Goal: Task Accomplishment & Management: Manage account settings

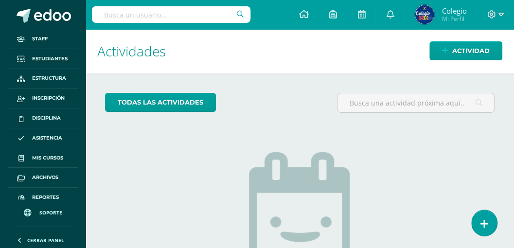
click at [199, 15] on input "text" at bounding box center [171, 14] width 159 height 17
type input "wendy vicente lemus"
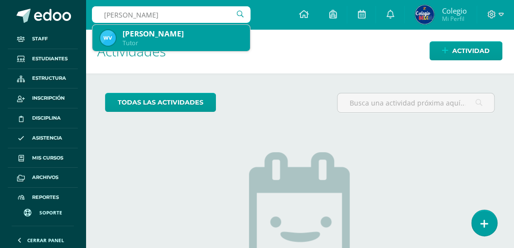
click at [189, 36] on div "Wendy Fabiola Vicente Lemus" at bounding box center [183, 34] width 120 height 10
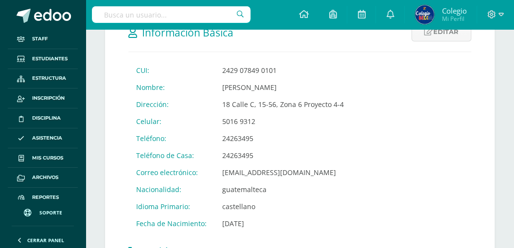
scroll to position [227, 0]
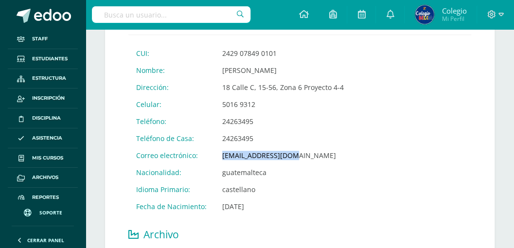
drag, startPoint x: 294, startPoint y: 156, endPoint x: 221, endPoint y: 155, distance: 73.0
click at [221, 155] on td "wendy16fa@gmail.com" at bounding box center [282, 155] width 137 height 17
copy td "wendy16fa@gmail.com"
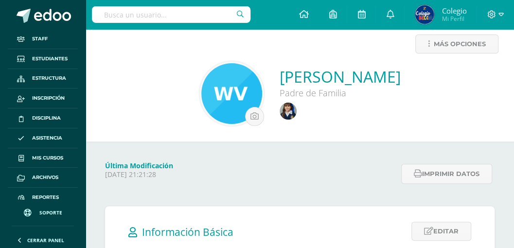
scroll to position [0, 0]
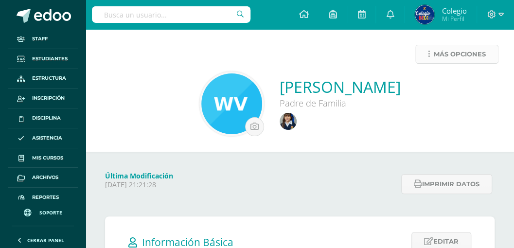
click at [453, 57] on span "Más opciones" at bounding box center [460, 54] width 52 height 18
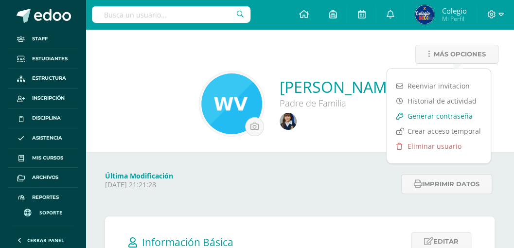
click at [438, 117] on link "Generar contraseña" at bounding box center [439, 115] width 104 height 15
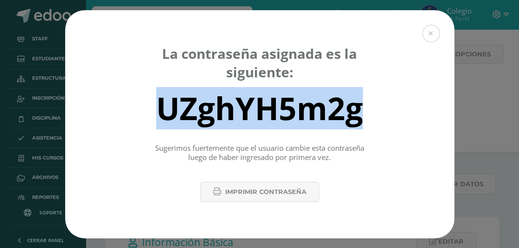
drag, startPoint x: 161, startPoint y: 114, endPoint x: 375, endPoint y: 118, distance: 213.1
click at [375, 118] on div "UZghYH5m2g" at bounding box center [259, 108] width 355 height 39
copy div "UZghYH5m2g"
click at [431, 35] on button at bounding box center [431, 34] width 18 height 18
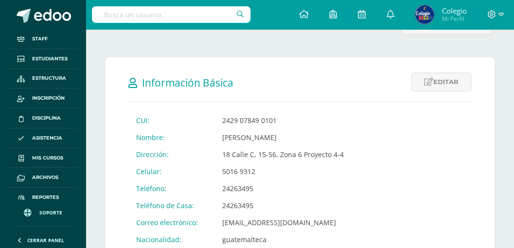
scroll to position [195, 0]
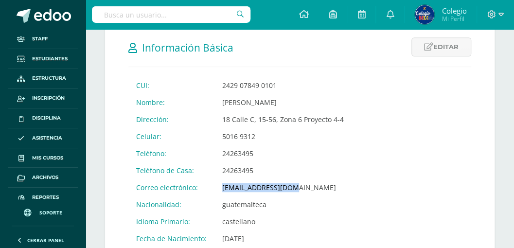
drag, startPoint x: 295, startPoint y: 186, endPoint x: 216, endPoint y: 178, distance: 79.2
click at [216, 179] on td "wendy16fa@gmail.com" at bounding box center [282, 187] width 137 height 17
copy td "wendy16fa@gmail.com"
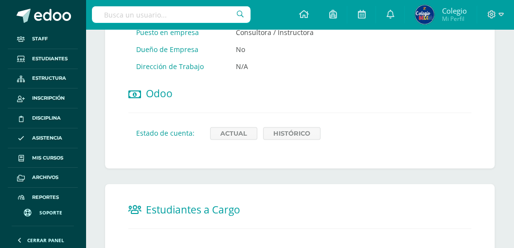
scroll to position [648, 0]
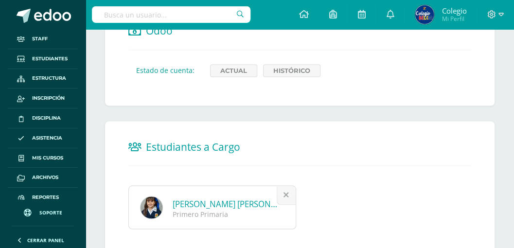
click at [206, 198] on link "Leah Nicolet Letona Vicente" at bounding box center [236, 203] width 127 height 11
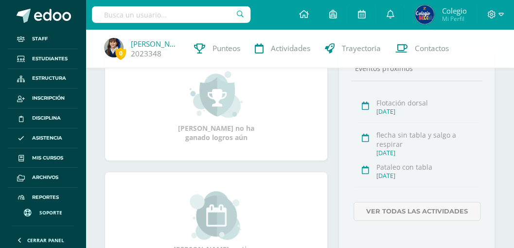
scroll to position [195, 0]
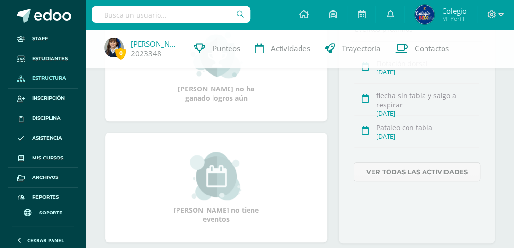
click at [47, 79] on span "Estructura" at bounding box center [49, 78] width 34 height 8
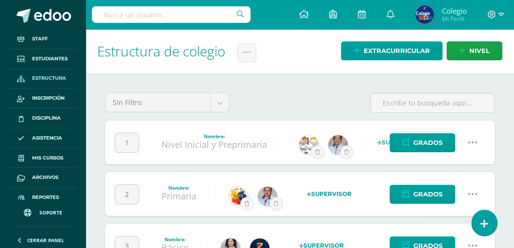
click at [473, 194] on icon at bounding box center [472, 194] width 11 height 11
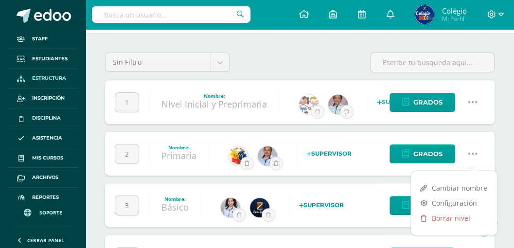
scroll to position [65, 0]
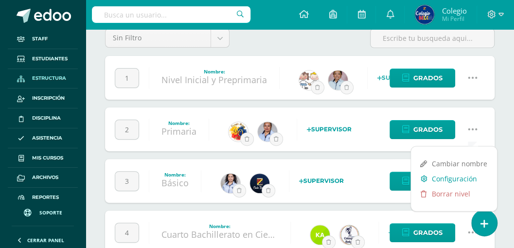
click at [449, 179] on link "Configuración" at bounding box center [454, 178] width 86 height 15
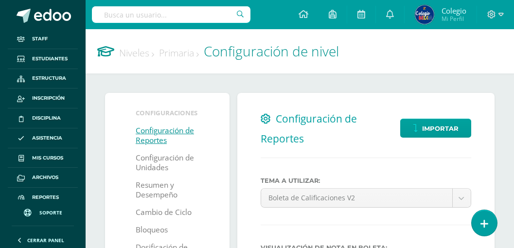
select select
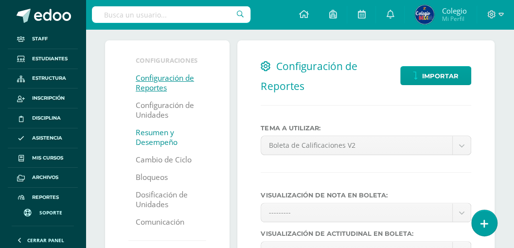
scroll to position [65, 0]
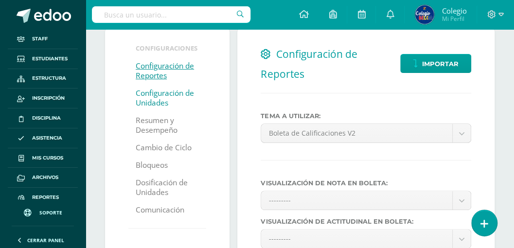
click at [148, 96] on link "Configuración de Unidades" at bounding box center [167, 98] width 63 height 27
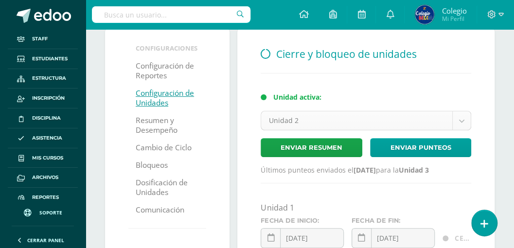
scroll to position [129, 0]
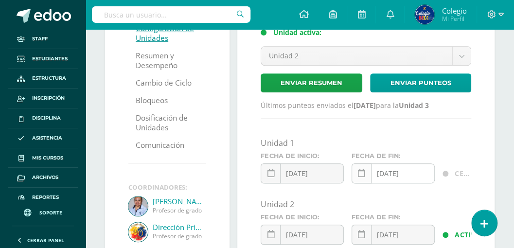
click at [361, 172] on icon at bounding box center [361, 173] width 7 height 8
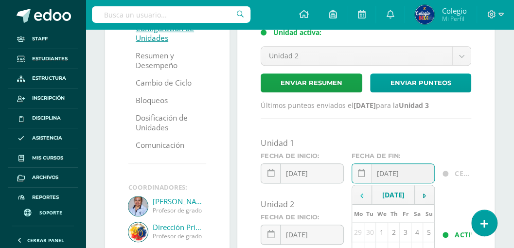
click at [360, 198] on icon at bounding box center [361, 196] width 3 height 7
click at [360, 198] on td at bounding box center [362, 194] width 20 height 19
click at [358, 195] on td at bounding box center [362, 194] width 20 height 19
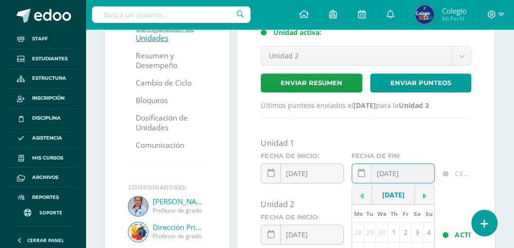
click at [358, 195] on td at bounding box center [362, 194] width 20 height 19
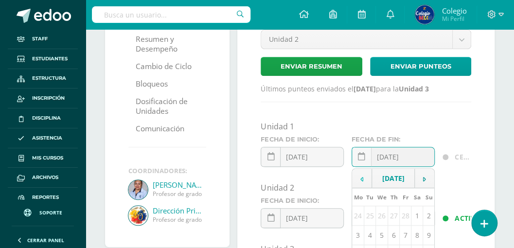
scroll to position [162, 0]
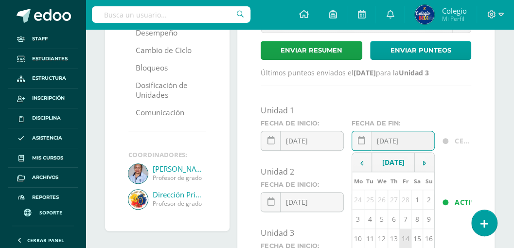
click at [404, 234] on td "14" at bounding box center [406, 238] width 12 height 19
type input "[DATE]"
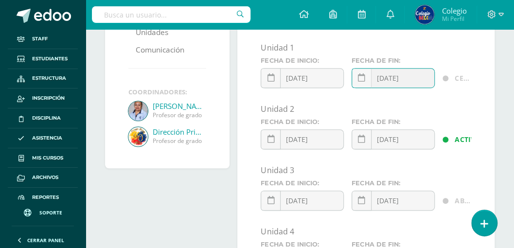
scroll to position [227, 0]
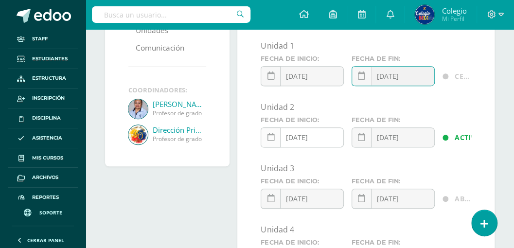
click at [268, 136] on icon at bounding box center [270, 137] width 7 height 8
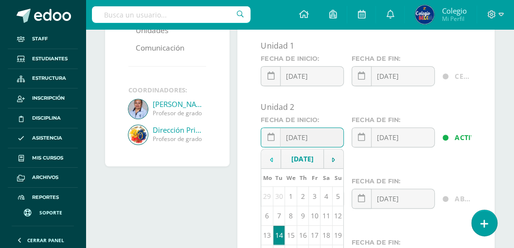
click at [273, 162] on td at bounding box center [271, 158] width 20 height 19
click at [270, 157] on icon at bounding box center [270, 160] width 3 height 7
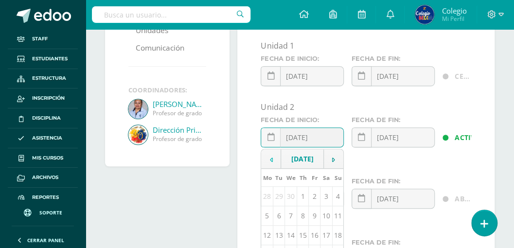
click at [270, 157] on icon at bounding box center [270, 160] width 3 height 7
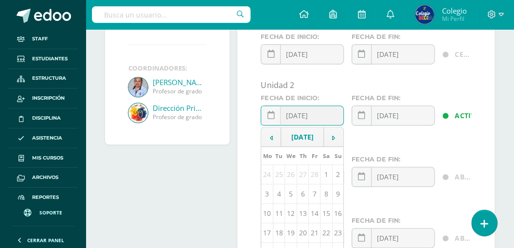
scroll to position [292, 0]
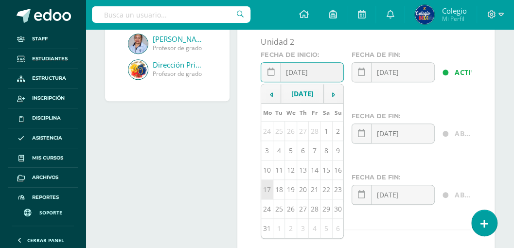
click at [269, 188] on td "17" at bounding box center [267, 189] width 12 height 19
type input "2025-03-17"
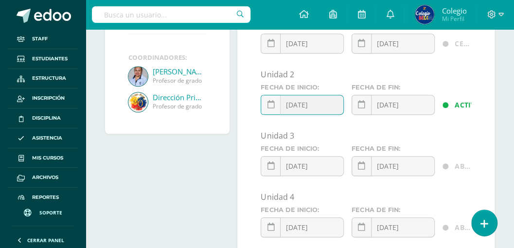
scroll to position [227, 0]
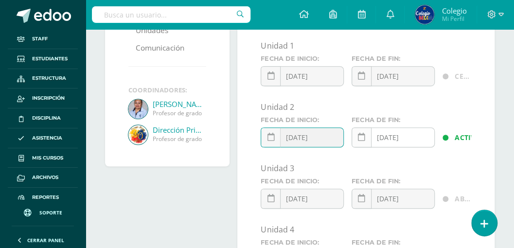
click at [361, 136] on icon at bounding box center [361, 137] width 7 height 8
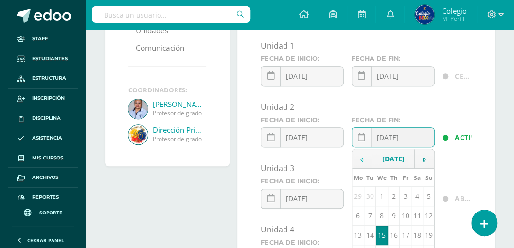
click at [362, 161] on icon at bounding box center [361, 160] width 3 height 7
click at [362, 159] on icon at bounding box center [361, 160] width 3 height 7
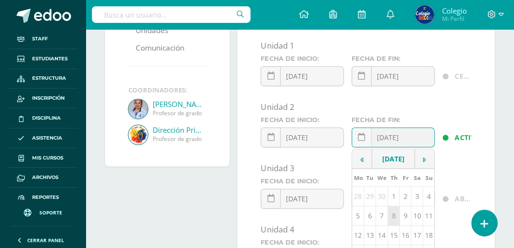
scroll to position [259, 0]
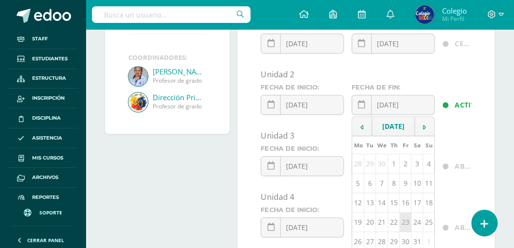
click at [404, 219] on td "23" at bounding box center [406, 222] width 12 height 19
type input "2025-05-23"
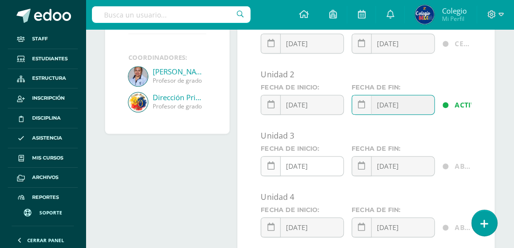
click at [274, 167] on link at bounding box center [271, 166] width 20 height 20
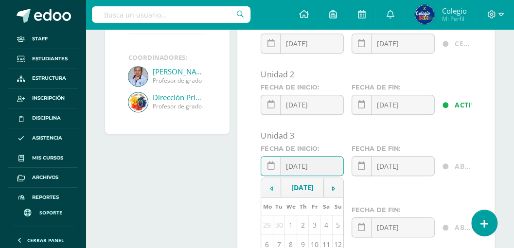
click at [272, 189] on td at bounding box center [271, 187] width 20 height 19
click at [269, 189] on icon at bounding box center [270, 188] width 3 height 7
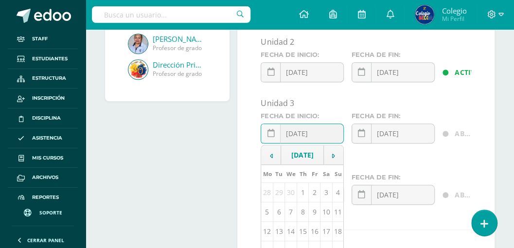
scroll to position [324, 0]
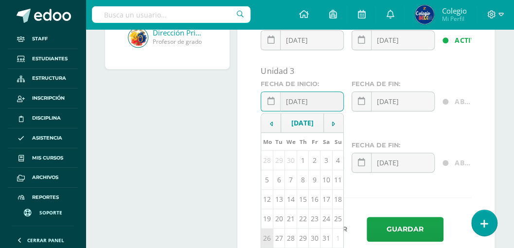
click at [266, 235] on td "26" at bounding box center [267, 238] width 12 height 19
type input "2025-05-26"
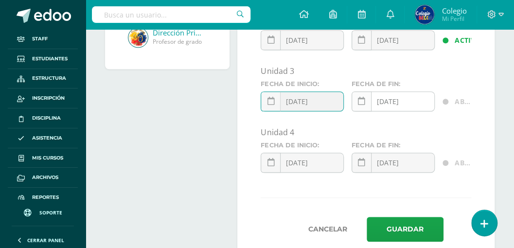
click at [362, 100] on icon at bounding box center [361, 101] width 7 height 8
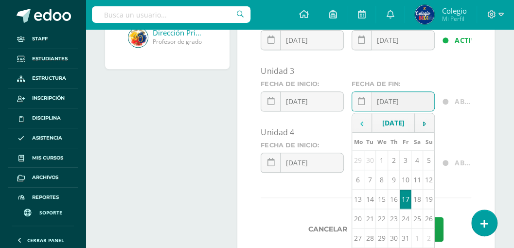
click at [360, 131] on td at bounding box center [362, 122] width 20 height 19
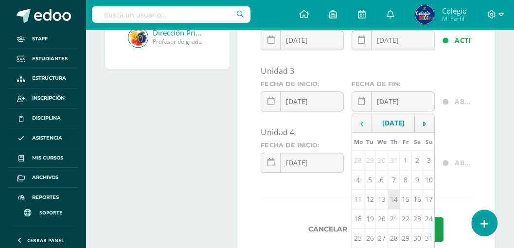
click at [393, 204] on td "14" at bounding box center [394, 199] width 12 height 19
type input "2025-08-14"
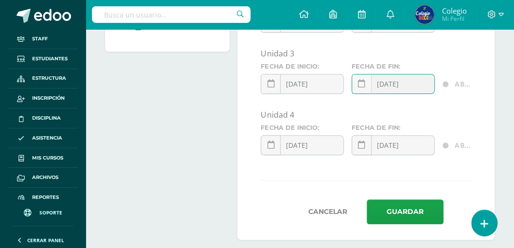
scroll to position [351, 0]
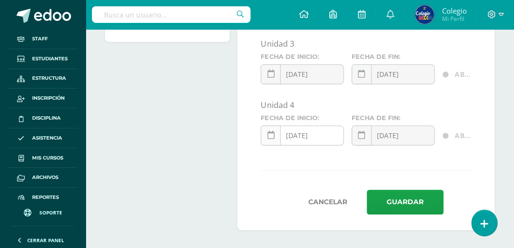
click at [270, 135] on icon at bounding box center [270, 135] width 7 height 8
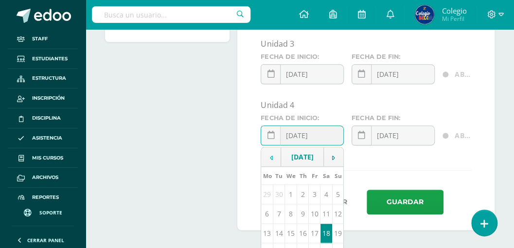
click at [266, 160] on td at bounding box center [271, 156] width 20 height 19
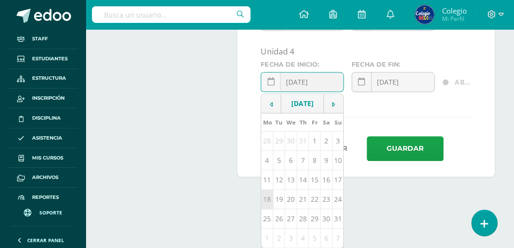
click at [266, 203] on td "18" at bounding box center [267, 199] width 12 height 19
type input "2025-08-18"
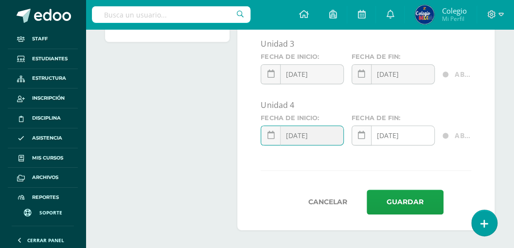
click at [359, 131] on icon at bounding box center [361, 135] width 7 height 8
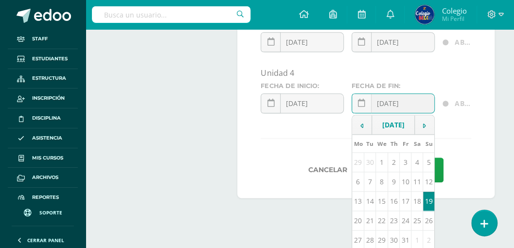
click at [369, 206] on td "14" at bounding box center [370, 201] width 12 height 19
type input "[DATE]"
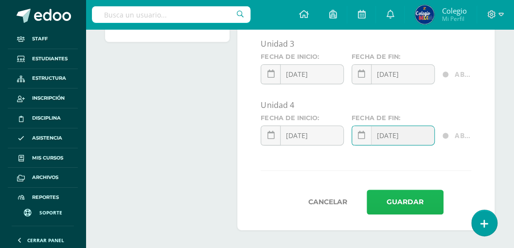
click at [395, 201] on button "Guardar" at bounding box center [405, 202] width 77 height 25
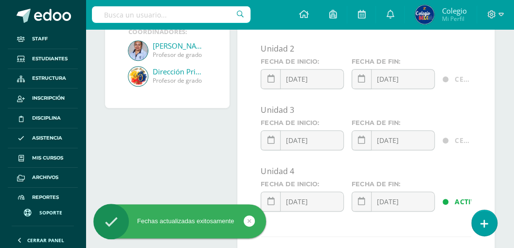
scroll to position [324, 0]
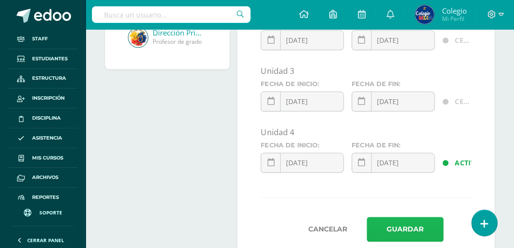
click at [393, 228] on button "Guardar" at bounding box center [405, 229] width 77 height 25
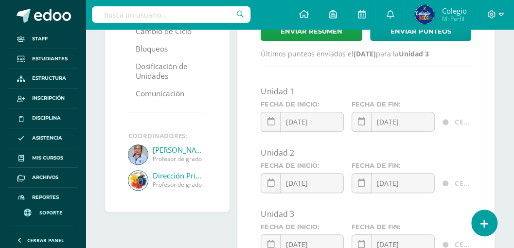
scroll to position [162, 0]
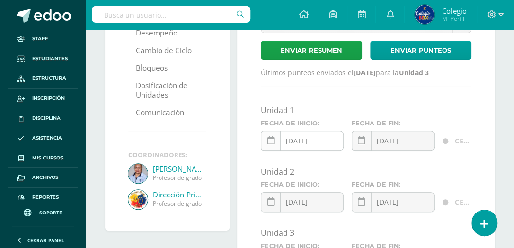
click at [268, 141] on icon at bounding box center [270, 141] width 7 height 8
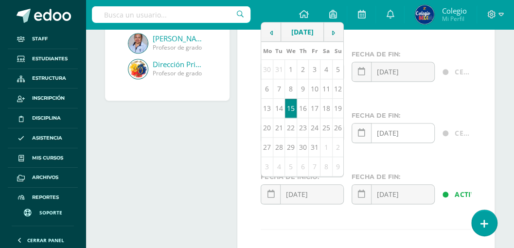
scroll to position [324, 0]
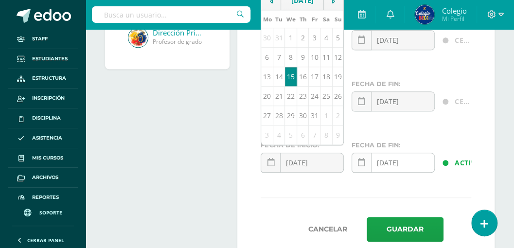
click at [360, 162] on icon at bounding box center [361, 163] width 7 height 8
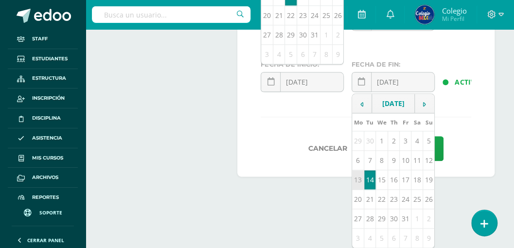
click at [360, 188] on td "13" at bounding box center [358, 179] width 12 height 19
type input "[DATE]"
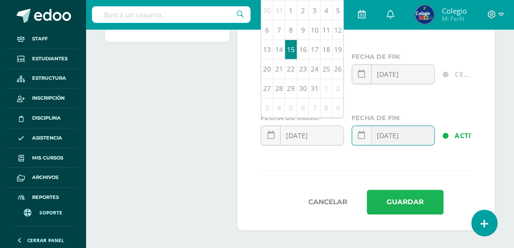
click at [392, 200] on button "Guardar" at bounding box center [405, 202] width 77 height 25
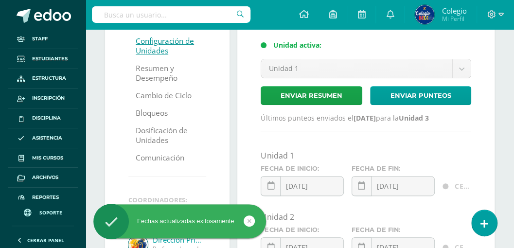
scroll to position [162, 0]
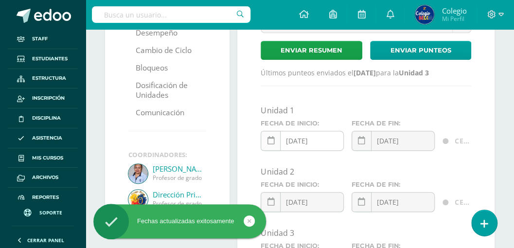
click at [268, 137] on icon at bounding box center [270, 141] width 7 height 8
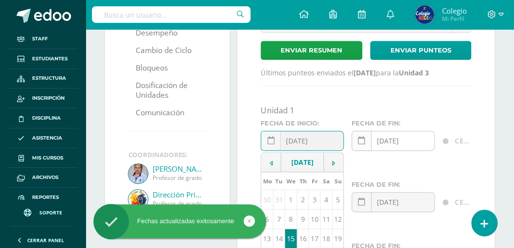
click at [362, 142] on icon at bounding box center [361, 141] width 7 height 8
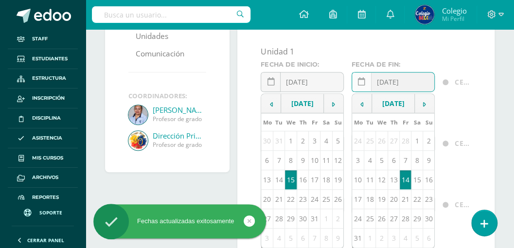
scroll to position [227, 0]
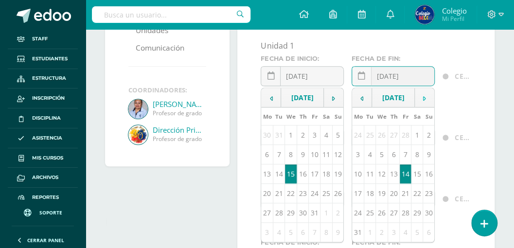
click at [426, 95] on icon at bounding box center [424, 98] width 3 height 7
click at [423, 94] on td at bounding box center [425, 97] width 20 height 19
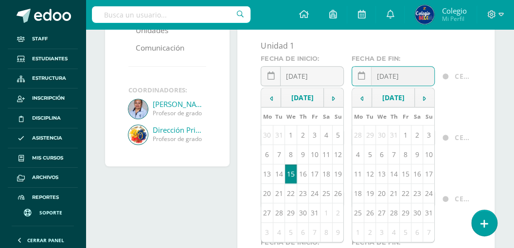
click at [456, 48] on div "Unidad 1" at bounding box center [366, 45] width 211 height 11
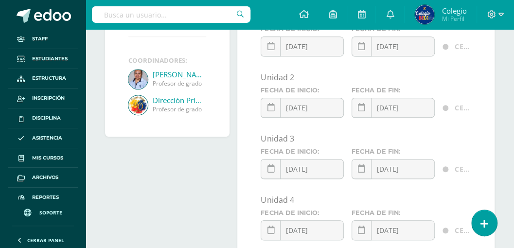
scroll to position [292, 0]
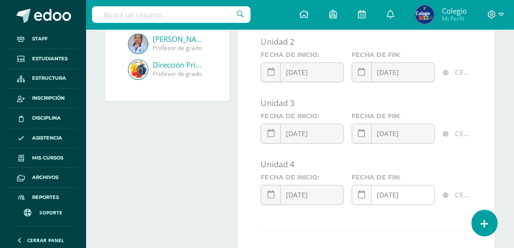
click at [361, 198] on link at bounding box center [362, 195] width 20 height 20
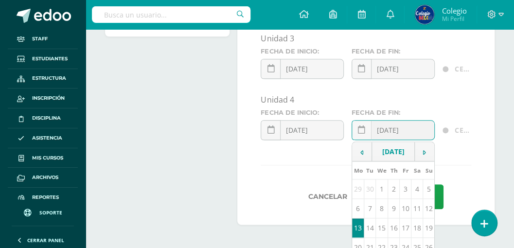
scroll to position [389, 0]
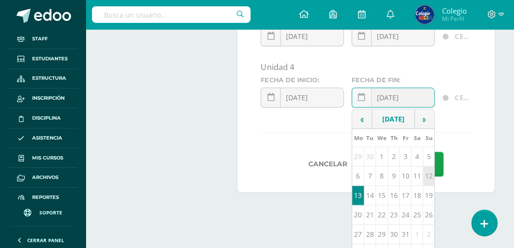
click at [430, 184] on td "12" at bounding box center [429, 175] width 12 height 19
type input "2025-10-12"
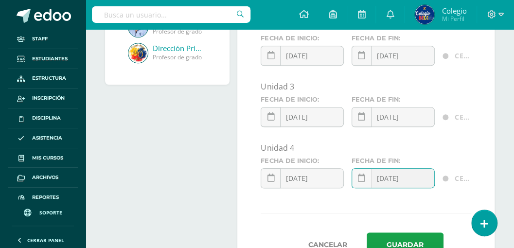
scroll to position [221, 0]
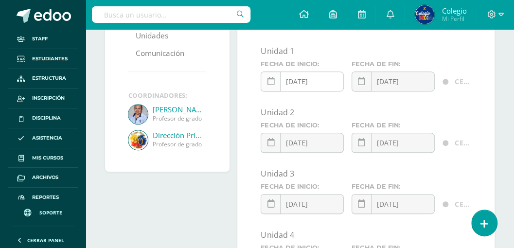
click at [269, 81] on icon at bounding box center [270, 81] width 7 height 8
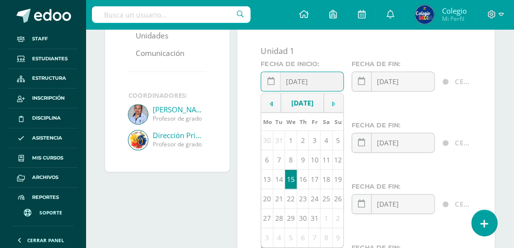
click at [332, 106] on td at bounding box center [334, 102] width 20 height 19
click at [332, 104] on td at bounding box center [334, 102] width 20 height 19
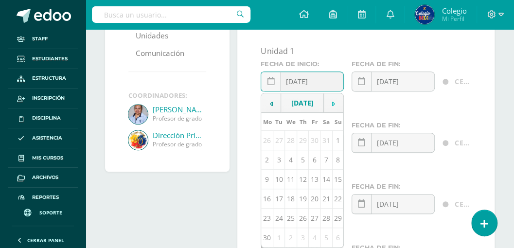
click at [332, 104] on td at bounding box center [334, 102] width 20 height 19
click at [267, 184] on td "13" at bounding box center [267, 179] width 12 height 19
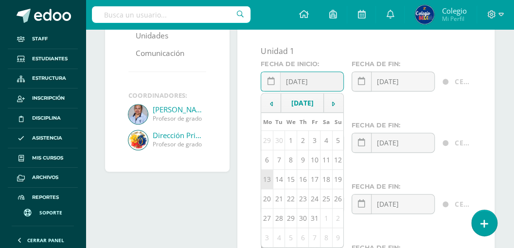
type input "2025-10-13"
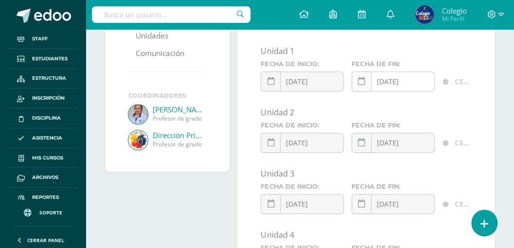
click at [356, 76] on link at bounding box center [362, 81] width 20 height 20
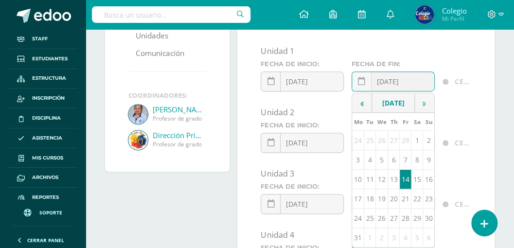
click at [420, 101] on td at bounding box center [425, 102] width 20 height 19
click at [421, 101] on td at bounding box center [425, 102] width 20 height 19
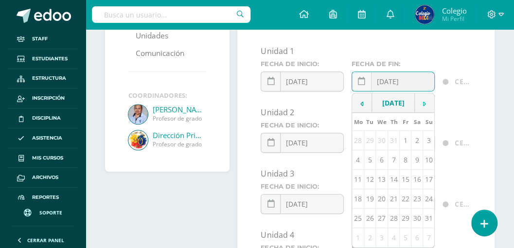
click at [421, 101] on td at bounding box center [425, 102] width 20 height 19
click at [370, 186] on td "14" at bounding box center [370, 179] width 12 height 19
type input "[DATE]"
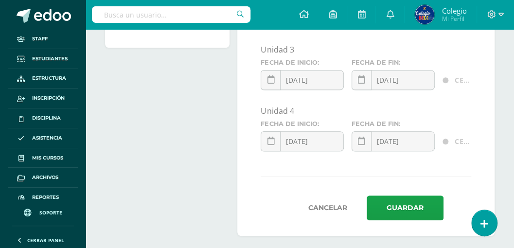
scroll to position [351, 0]
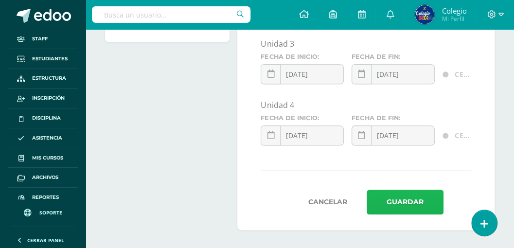
click at [380, 198] on button "Guardar" at bounding box center [405, 202] width 77 height 25
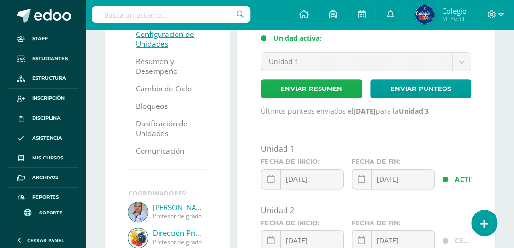
scroll to position [129, 0]
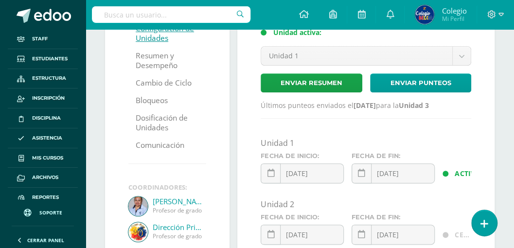
click at [268, 169] on icon at bounding box center [270, 173] width 7 height 8
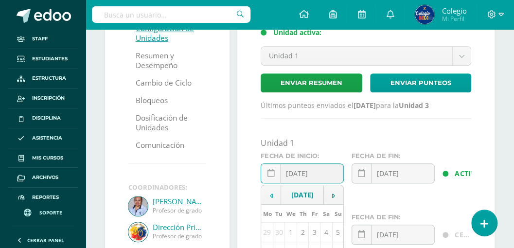
click at [269, 199] on icon at bounding box center [270, 196] width 3 height 7
click at [269, 201] on td at bounding box center [271, 194] width 20 height 19
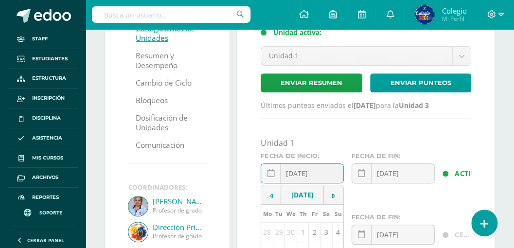
click at [268, 197] on td at bounding box center [271, 194] width 20 height 19
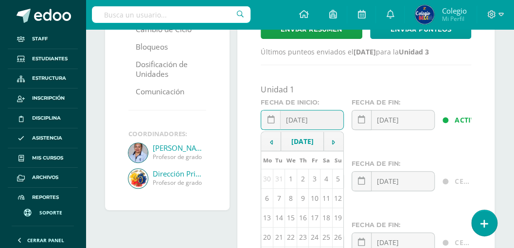
scroll to position [195, 0]
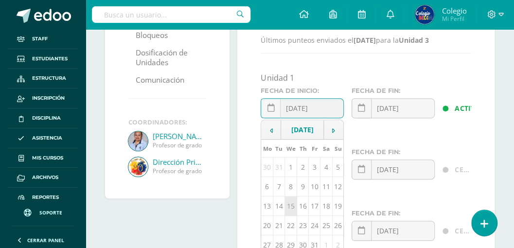
click at [287, 213] on td "15" at bounding box center [291, 205] width 12 height 19
type input "[DATE]"
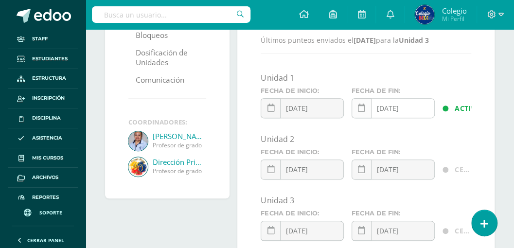
click at [359, 104] on icon at bounding box center [361, 108] width 7 height 8
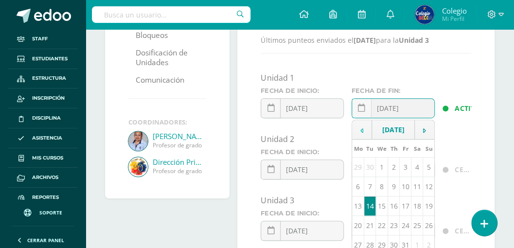
click at [364, 132] on td at bounding box center [362, 129] width 20 height 19
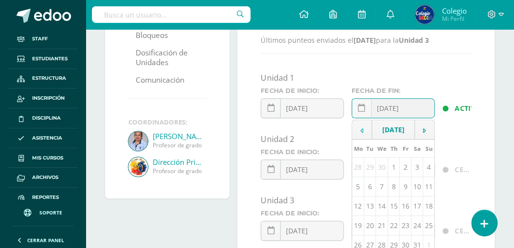
click at [361, 130] on icon at bounding box center [361, 130] width 3 height 7
click at [405, 200] on td "14" at bounding box center [406, 205] width 12 height 19
type input "[DATE]"
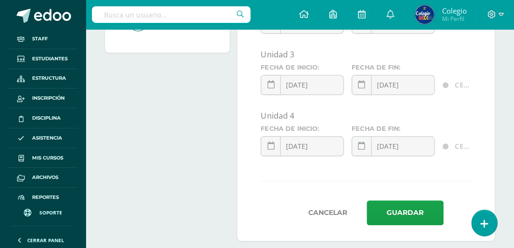
scroll to position [351, 0]
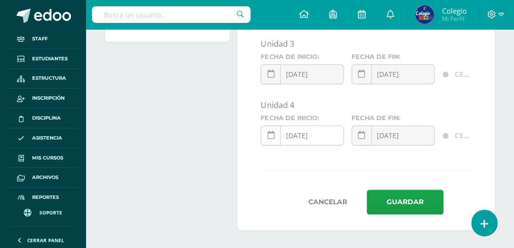
click at [271, 134] on icon at bounding box center [270, 135] width 7 height 8
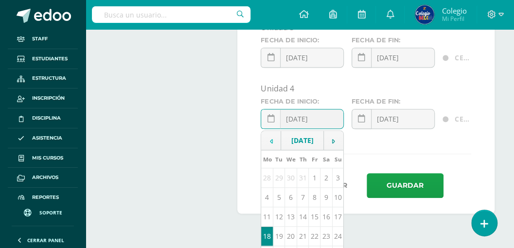
scroll to position [383, 0]
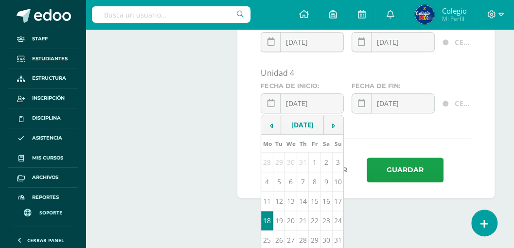
click at [267, 223] on td "18" at bounding box center [267, 220] width 12 height 19
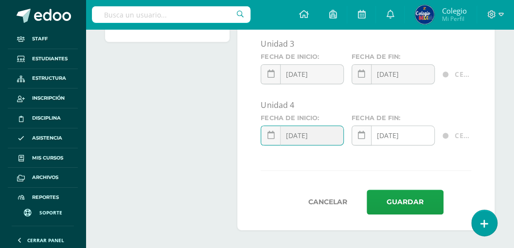
click at [363, 135] on icon at bounding box center [361, 135] width 7 height 8
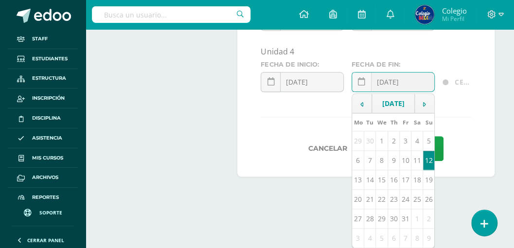
click at [371, 185] on td "14" at bounding box center [370, 179] width 12 height 19
type input "[DATE]"
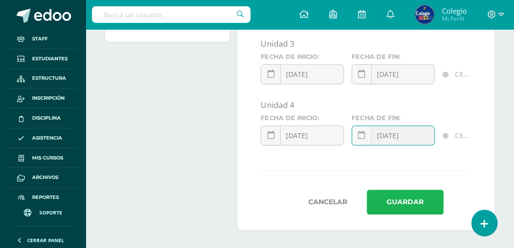
click at [390, 198] on button "Guardar" at bounding box center [405, 202] width 77 height 25
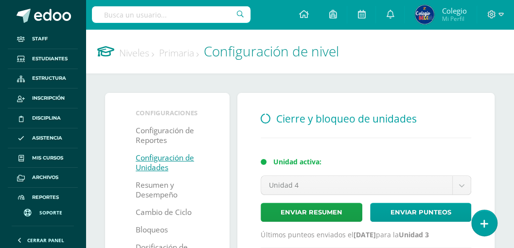
click at [131, 54] on link "Niveles" at bounding box center [136, 52] width 35 height 13
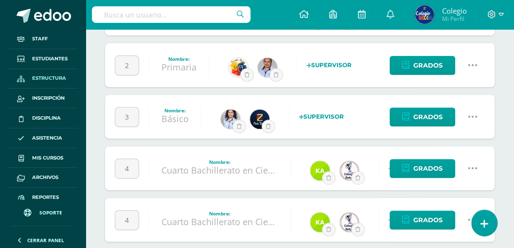
scroll to position [129, 0]
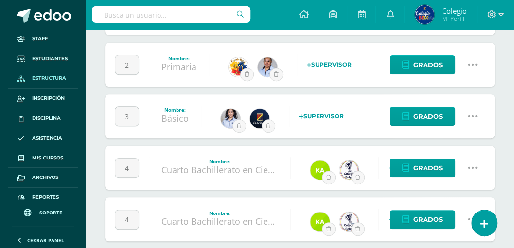
click at [472, 117] on icon at bounding box center [472, 116] width 11 height 11
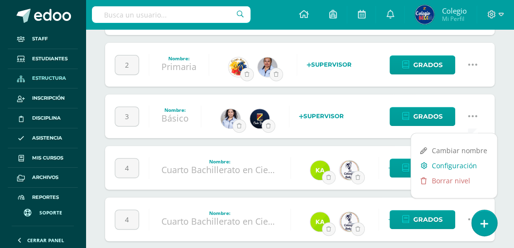
click at [458, 167] on link "Configuración" at bounding box center [454, 165] width 86 height 15
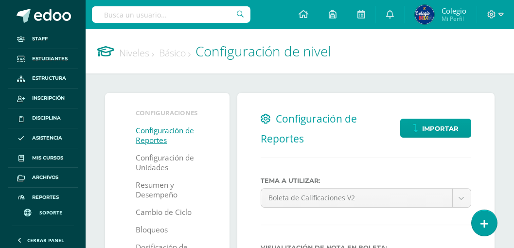
select select
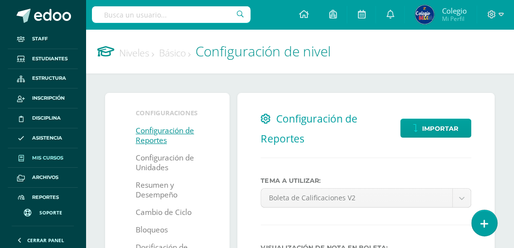
click at [47, 158] on span "Mis cursos" at bounding box center [47, 158] width 31 height 8
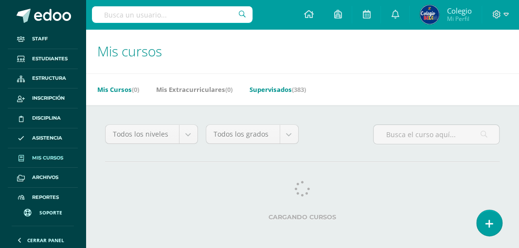
click at [272, 90] on link "Supervisados (383)" at bounding box center [278, 90] width 56 height 16
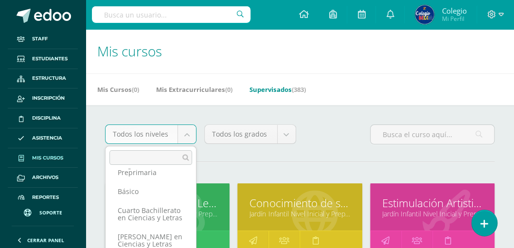
scroll to position [109, 0]
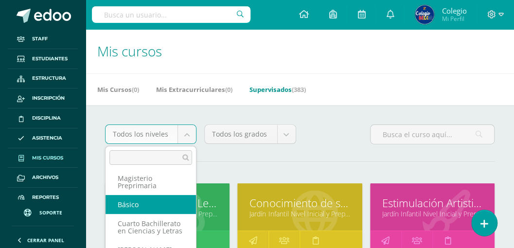
select select "30"
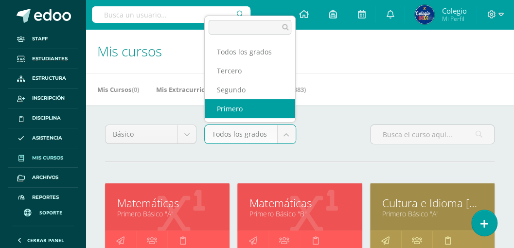
select select "92"
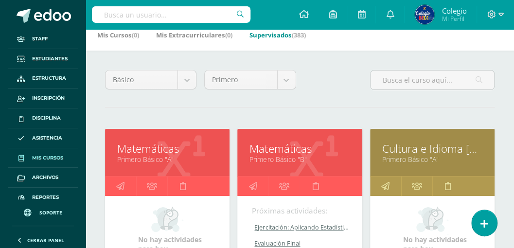
scroll to position [65, 0]
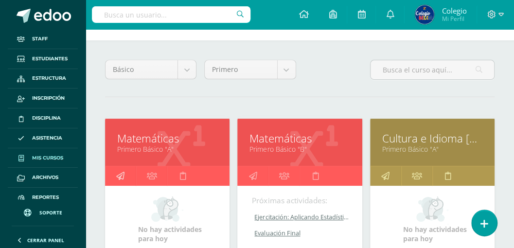
click at [124, 175] on icon at bounding box center [120, 175] width 8 height 19
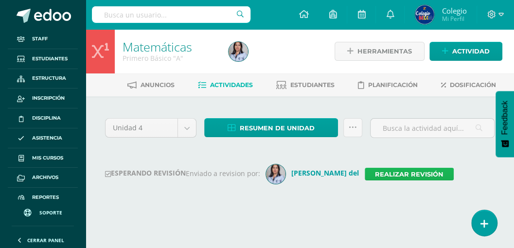
click at [365, 173] on link "Realizar revisión" at bounding box center [409, 174] width 89 height 13
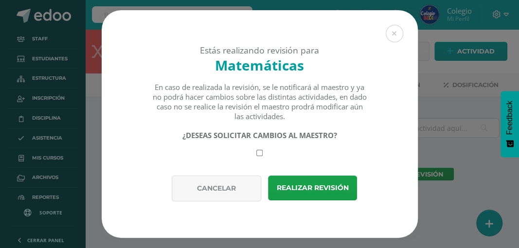
click at [261, 154] on input "checkbox" at bounding box center [259, 153] width 6 height 6
checkbox input "true"
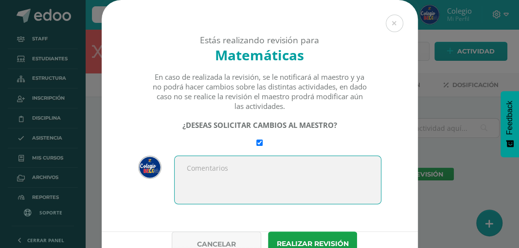
type textarea "I"
type textarea "i"
type textarea "O"
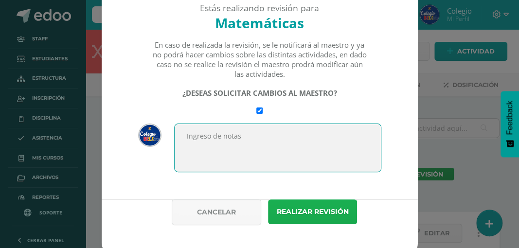
type textarea "Ingreso de notas"
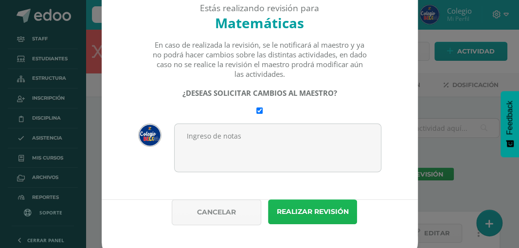
click at [285, 216] on button "Realizar revisión" at bounding box center [312, 211] width 89 height 25
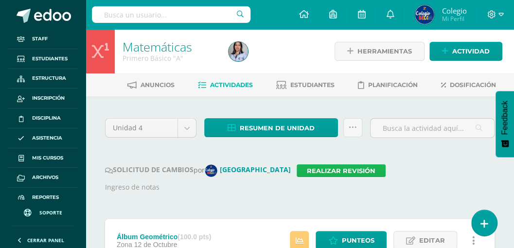
click at [302, 171] on link "Realizar revisión" at bounding box center [341, 170] width 89 height 13
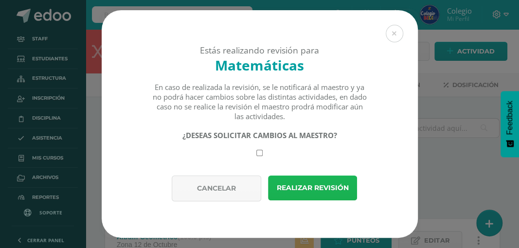
click at [298, 189] on button "Realizar revisión" at bounding box center [312, 188] width 89 height 25
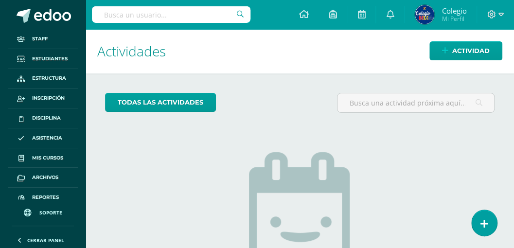
click at [151, 16] on input "text" at bounding box center [171, 14] width 159 height 17
type input "alemán molina"
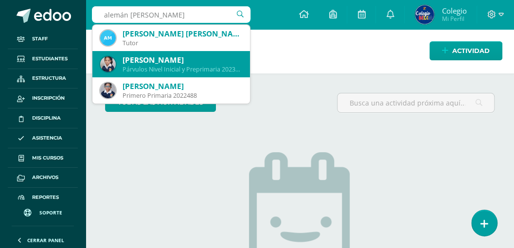
click at [143, 63] on div "Jimena Valentina Alemán Molina" at bounding box center [183, 60] width 120 height 10
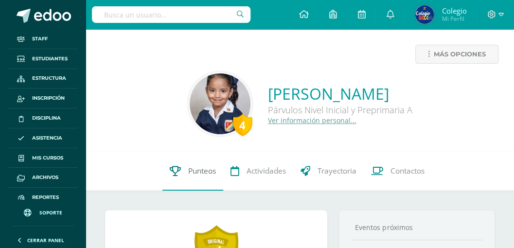
click at [196, 172] on span "Punteos" at bounding box center [202, 171] width 28 height 10
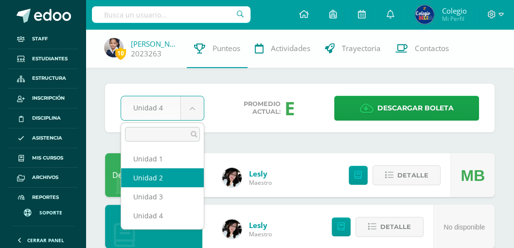
select select "Unidad 2"
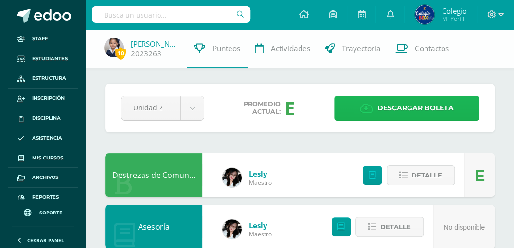
click at [392, 107] on span "Descargar boleta" at bounding box center [415, 108] width 76 height 24
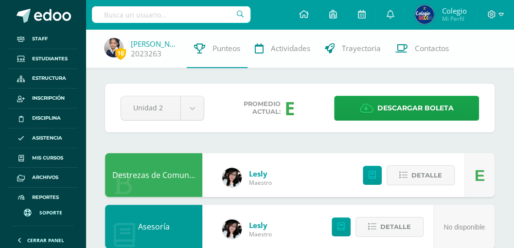
click at [138, 14] on input "text" at bounding box center [171, 14] width 159 height 17
type input "santiago al"
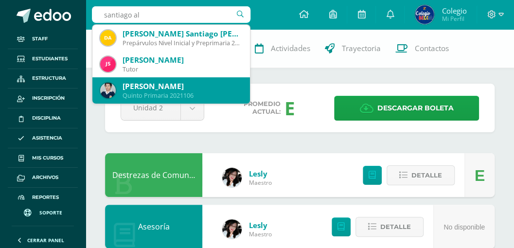
click at [161, 90] on div "[PERSON_NAME]" at bounding box center [183, 86] width 120 height 10
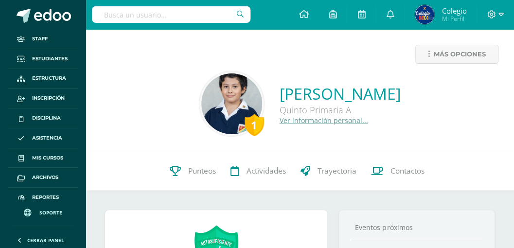
click at [140, 16] on input "text" at bounding box center [171, 14] width 159 height 17
type input "santiago alemán"
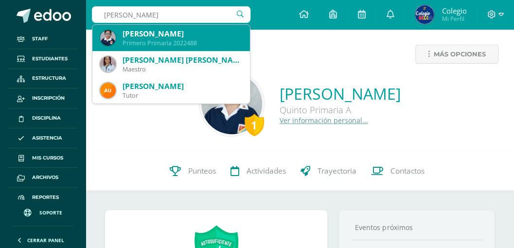
click at [156, 36] on div "Santiago André Alemán Molina" at bounding box center [183, 34] width 120 height 10
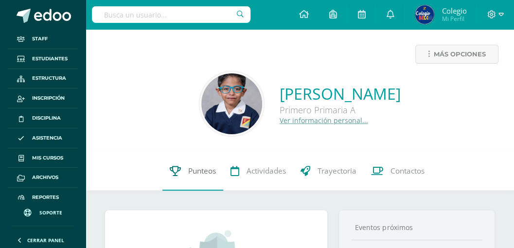
click at [199, 173] on span "Punteos" at bounding box center [202, 171] width 28 height 10
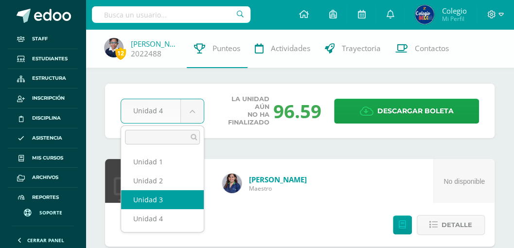
select select "Unidad 3"
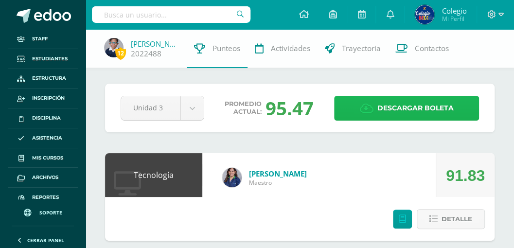
click at [384, 109] on span "Descargar boleta" at bounding box center [415, 108] width 76 height 24
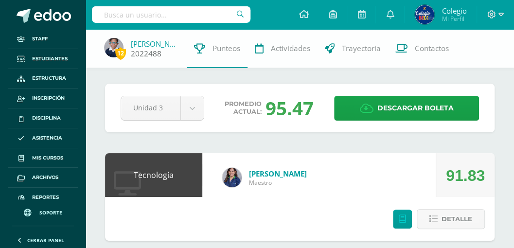
click at [144, 45] on link "[PERSON_NAME]" at bounding box center [155, 44] width 49 height 10
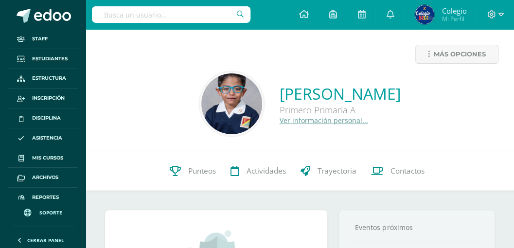
click at [280, 121] on link "Ver información personal..." at bounding box center [324, 120] width 89 height 9
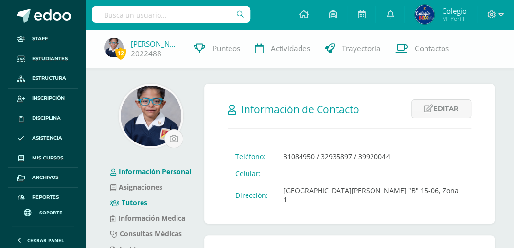
click at [132, 203] on link "Tutores" at bounding box center [128, 202] width 37 height 9
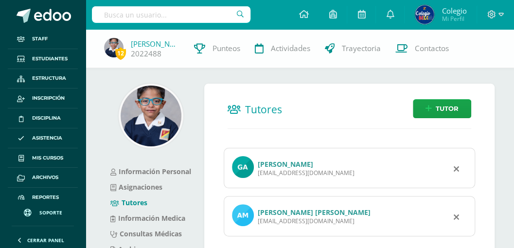
click at [278, 164] on link "[PERSON_NAME]" at bounding box center [285, 164] width 55 height 9
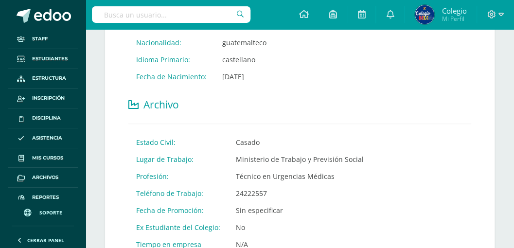
scroll to position [227, 0]
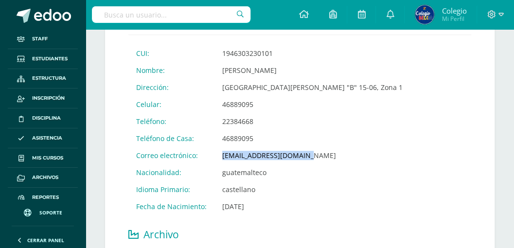
drag, startPoint x: 303, startPoint y: 155, endPoint x: 221, endPoint y: 156, distance: 81.7
click at [221, 156] on td "[EMAIL_ADDRESS][DOMAIN_NAME]" at bounding box center [312, 155] width 196 height 17
copy td "[EMAIL_ADDRESS][DOMAIN_NAME]"
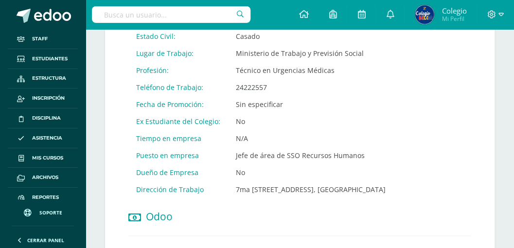
scroll to position [518, 0]
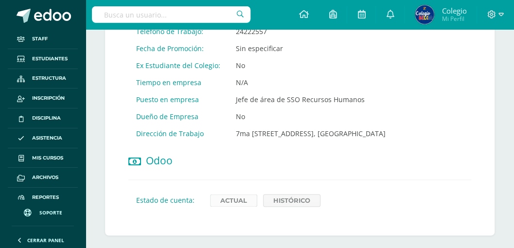
click at [229, 195] on link "Actual" at bounding box center [233, 200] width 47 height 13
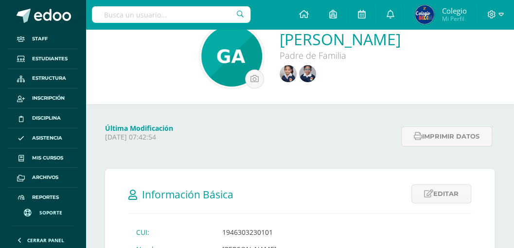
scroll to position [0, 0]
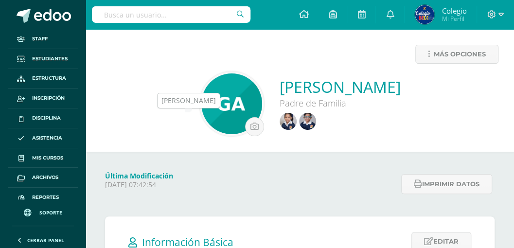
click at [280, 118] on img at bounding box center [288, 121] width 17 height 17
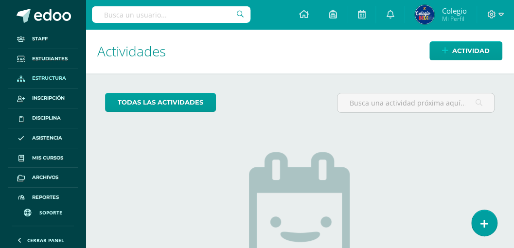
click at [44, 76] on span "Estructura" at bounding box center [49, 78] width 34 height 8
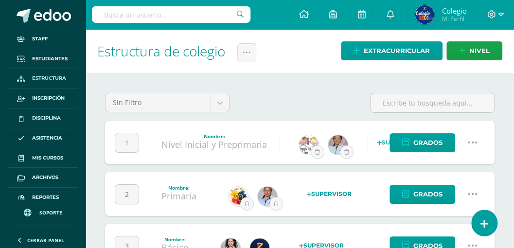
click at [473, 143] on icon at bounding box center [472, 142] width 11 height 11
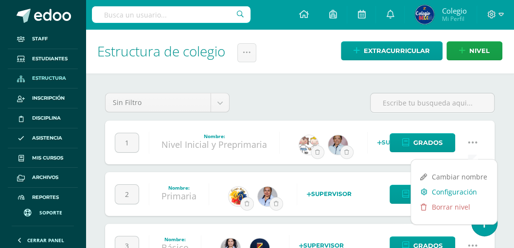
click at [447, 193] on link "Configuración" at bounding box center [454, 191] width 86 height 15
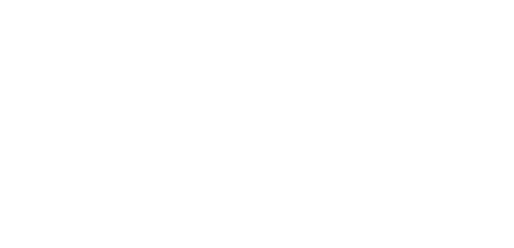
select select
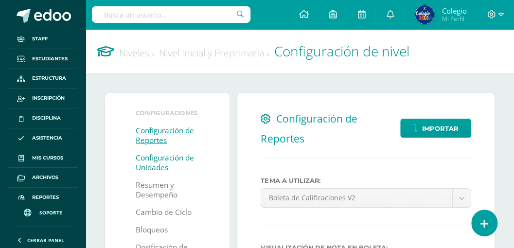
click at [146, 162] on link "Configuración de Unidades" at bounding box center [167, 162] width 63 height 27
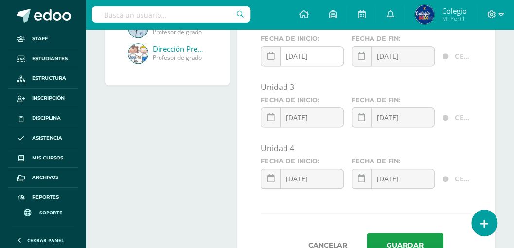
scroll to position [324, 0]
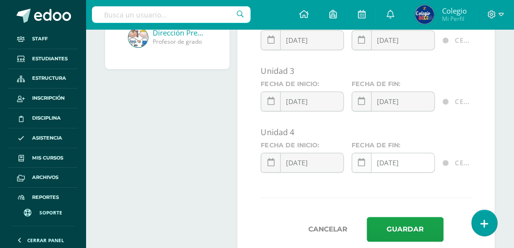
click at [357, 163] on link at bounding box center [362, 163] width 20 height 20
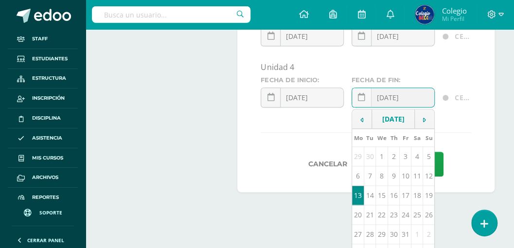
click at [371, 200] on td "14" at bounding box center [370, 195] width 12 height 19
type input "[DATE]"
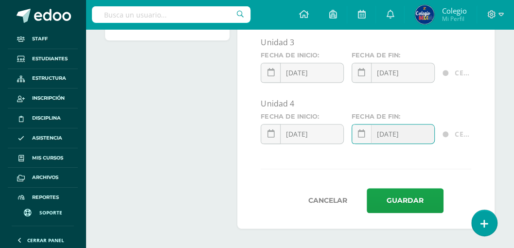
scroll to position [351, 0]
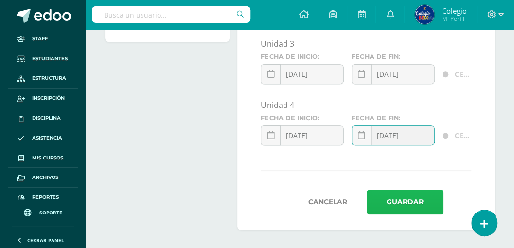
click at [409, 196] on button "Guardar" at bounding box center [405, 202] width 77 height 25
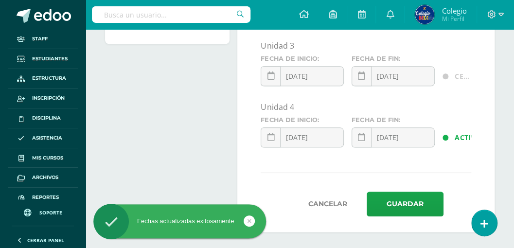
scroll to position [351, 0]
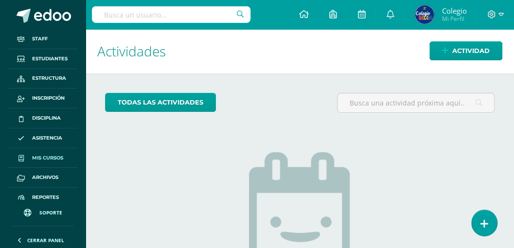
click at [43, 156] on span "Mis cursos" at bounding box center [47, 158] width 31 height 8
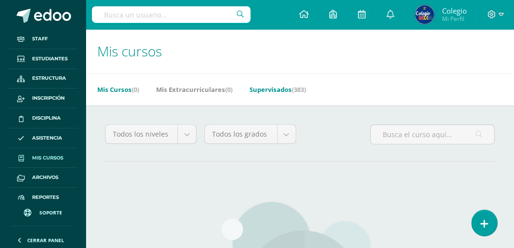
click at [277, 89] on link "Supervisados (383)" at bounding box center [278, 90] width 56 height 16
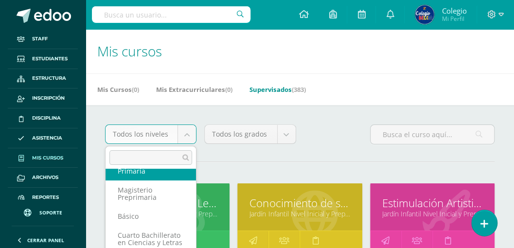
scroll to position [90, 0]
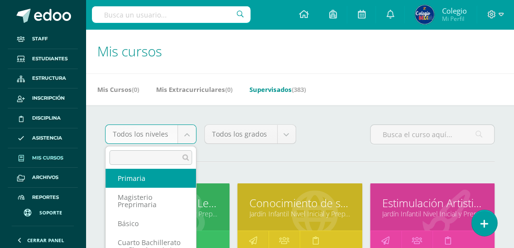
select select "29"
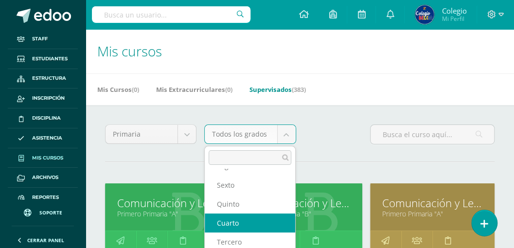
scroll to position [32, 0]
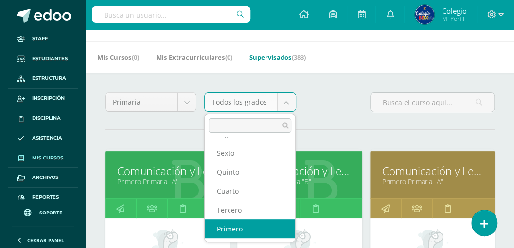
select select "86"
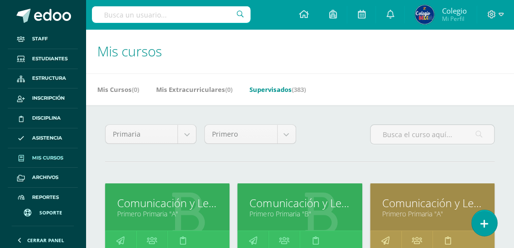
scroll to position [32, 0]
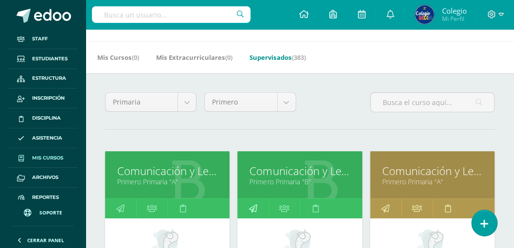
click at [255, 206] on icon at bounding box center [253, 208] width 8 height 19
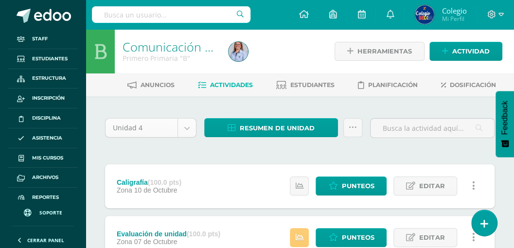
select select "Unidad 1"
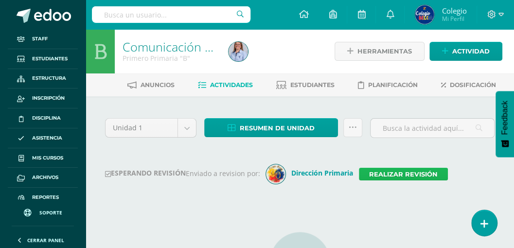
click at [386, 172] on link "Realizar revisión" at bounding box center [403, 174] width 89 height 13
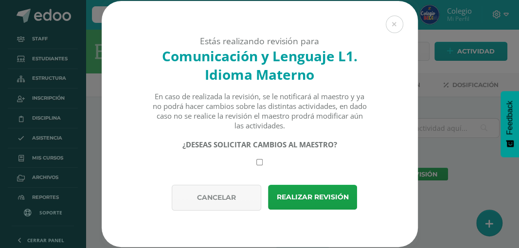
click at [260, 164] on input "checkbox" at bounding box center [259, 162] width 6 height 6
checkbox input "true"
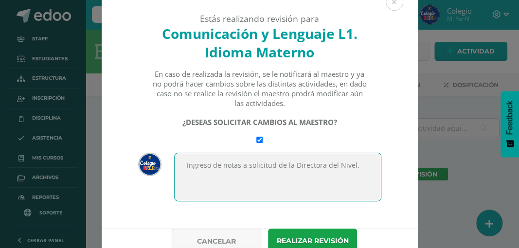
scroll to position [32, 0]
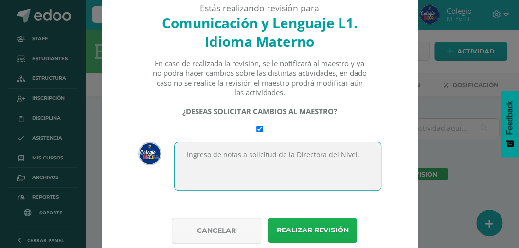
type textarea "Ingreso de notas a solicitud de la Directora del Nivel."
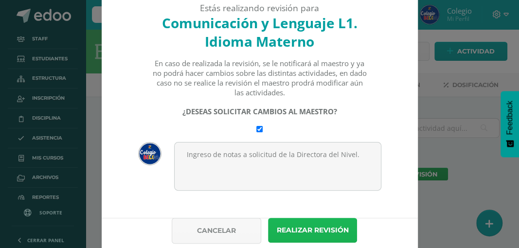
click at [287, 233] on button "Realizar revisión" at bounding box center [312, 230] width 89 height 25
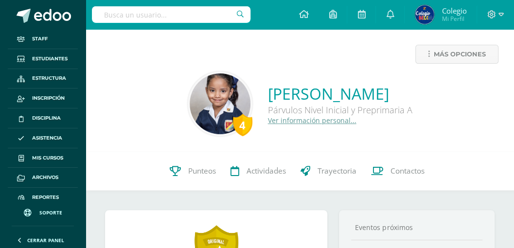
click at [268, 120] on link "Ver información personal..." at bounding box center [312, 120] width 89 height 9
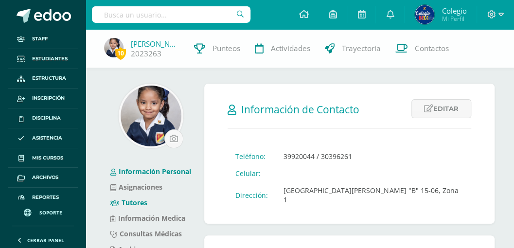
click at [132, 201] on link "Tutores" at bounding box center [128, 202] width 37 height 9
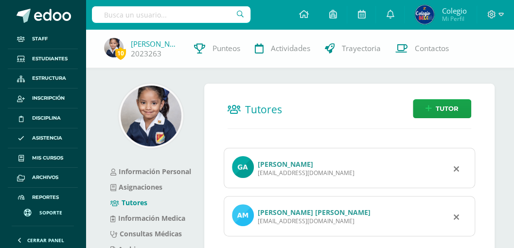
drag, startPoint x: 332, startPoint y: 220, endPoint x: 254, endPoint y: 225, distance: 77.9
click at [254, 225] on div "[PERSON_NAME] [PERSON_NAME] [EMAIL_ADDRESS][DOMAIN_NAME]" at bounding box center [349, 216] width 251 height 40
click at [267, 218] on div "[EMAIL_ADDRESS][DOMAIN_NAME]" at bounding box center [314, 221] width 113 height 8
drag, startPoint x: 328, startPoint y: 218, endPoint x: 258, endPoint y: 221, distance: 70.6
click at [258, 221] on div "[EMAIL_ADDRESS][DOMAIN_NAME]" at bounding box center [314, 221] width 113 height 8
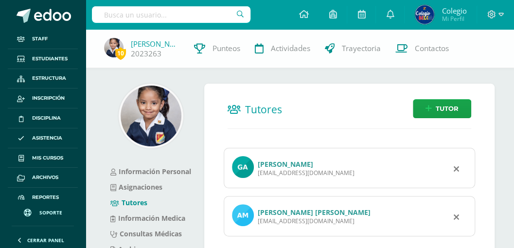
copy div "[EMAIL_ADDRESS][DOMAIN_NAME]"
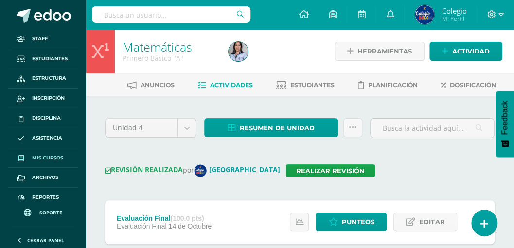
click at [43, 155] on span "Mis cursos" at bounding box center [47, 158] width 31 height 8
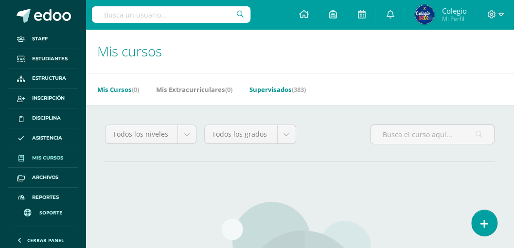
click at [272, 90] on link "Supervisados (383)" at bounding box center [278, 90] width 56 height 16
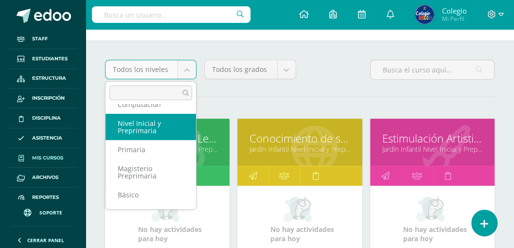
scroll to position [65, 0]
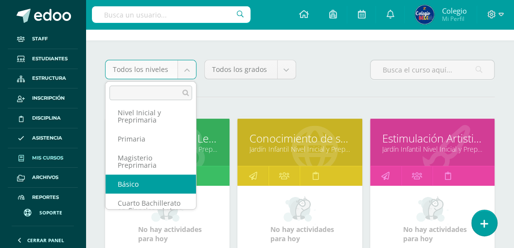
select select "30"
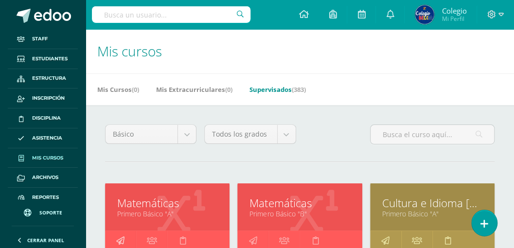
click at [123, 238] on icon at bounding box center [120, 240] width 8 height 19
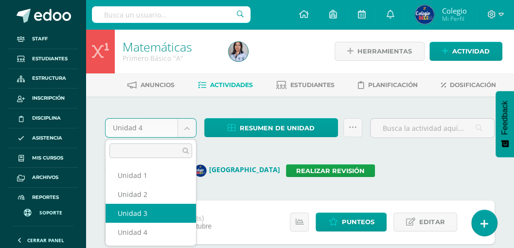
select select "Unidad 3"
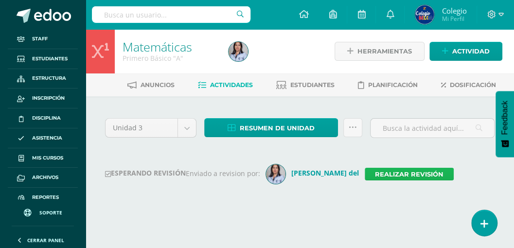
click at [365, 174] on link "Realizar revisión" at bounding box center [409, 174] width 89 height 13
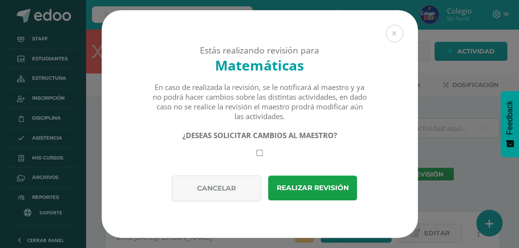
click at [260, 153] on input "checkbox" at bounding box center [259, 153] width 6 height 6
checkbox input "true"
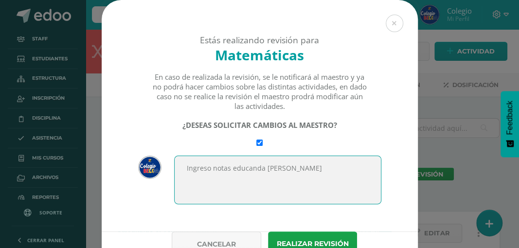
click at [304, 172] on textarea "Ingreso notas educanda Marlen Vanesa Perez" at bounding box center [277, 180] width 207 height 49
click at [337, 171] on textarea "Ingreso notas educanda Marlen Vanessa Perez" at bounding box center [277, 180] width 207 height 49
drag, startPoint x: 371, startPoint y: 170, endPoint x: 182, endPoint y: 174, distance: 188.7
click at [182, 174] on textarea "Ingreso notas educanda Marlen Vanessa Perez Alvarez." at bounding box center [277, 180] width 207 height 49
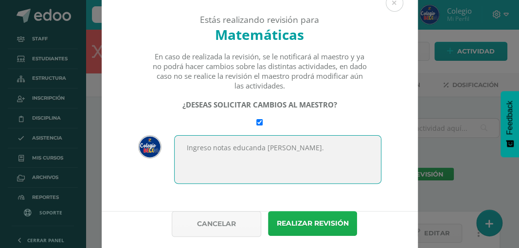
scroll to position [32, 0]
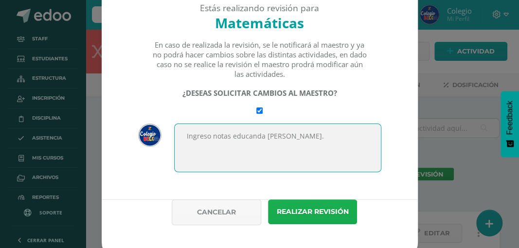
type textarea "Ingreso notas educanda Marlen Vanessa Perez Alvarez."
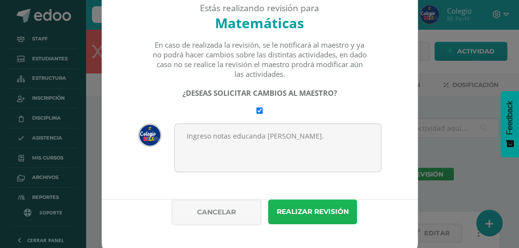
click at [291, 214] on button "Realizar revisión" at bounding box center [312, 211] width 89 height 25
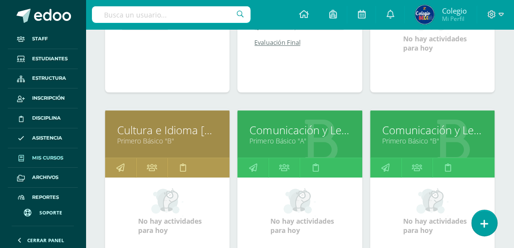
scroll to position [259, 0]
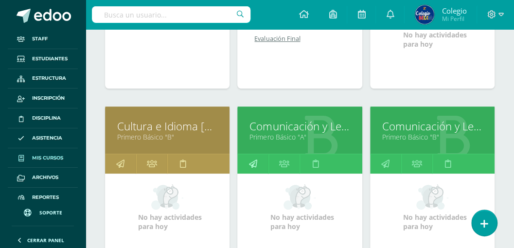
click at [255, 162] on icon at bounding box center [253, 163] width 8 height 19
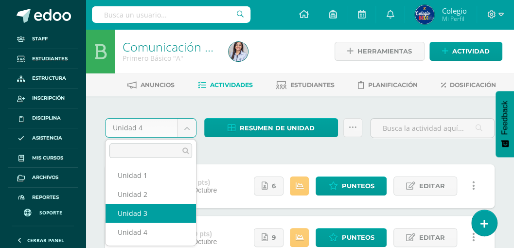
select select "Unidad 3"
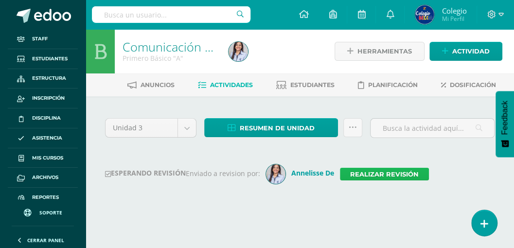
click at [370, 175] on link "Realizar revisión" at bounding box center [384, 174] width 89 height 13
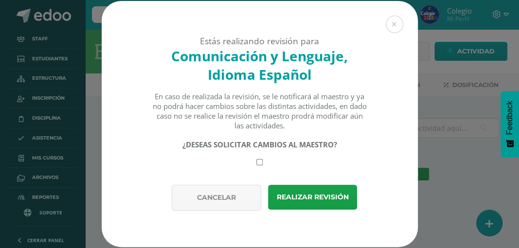
click at [260, 161] on input "checkbox" at bounding box center [259, 162] width 6 height 6
checkbox input "true"
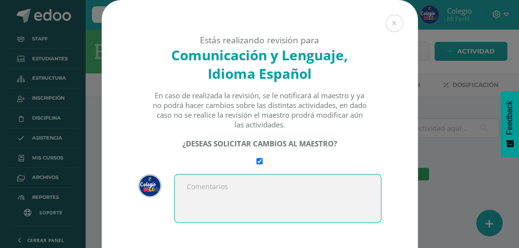
paste textarea "Ingreso notas educanda Marlen Vanessa Perez Alvarez."
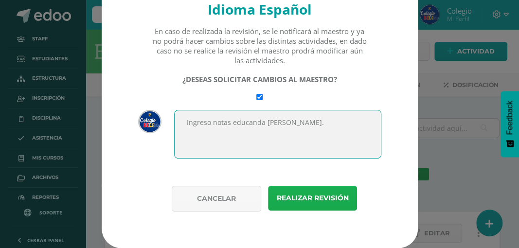
type textarea "Ingreso notas educanda [PERSON_NAME]."
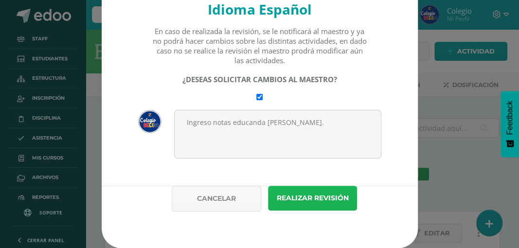
click at [293, 199] on button "Realizar revisión" at bounding box center [312, 198] width 89 height 25
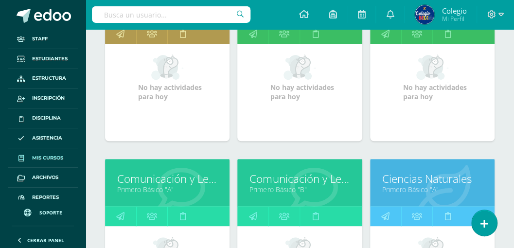
scroll to position [421, 0]
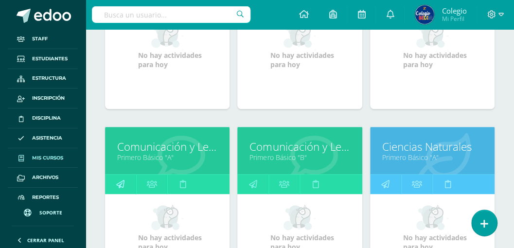
click at [120, 181] on icon at bounding box center [120, 184] width 8 height 19
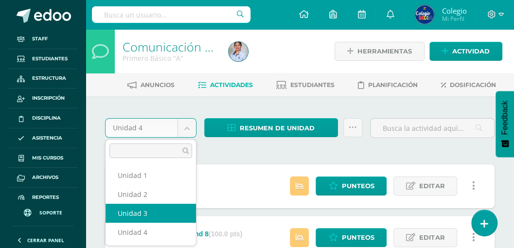
select select "Unidad 3"
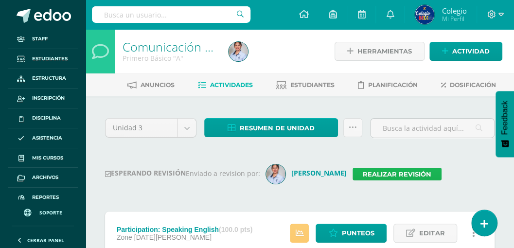
click at [368, 173] on link "Realizar revisión" at bounding box center [397, 174] width 89 height 13
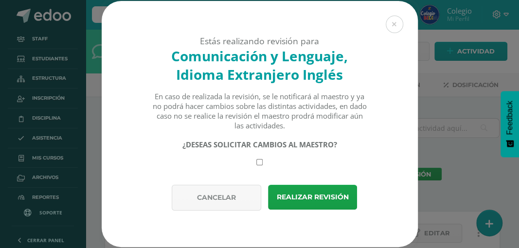
click at [259, 164] on input "checkbox" at bounding box center [259, 162] width 6 height 6
checkbox input "true"
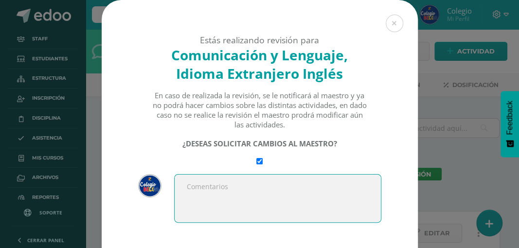
paste textarea "Ingreso notas educanda Marlen Vanessa Perez Alvarez."
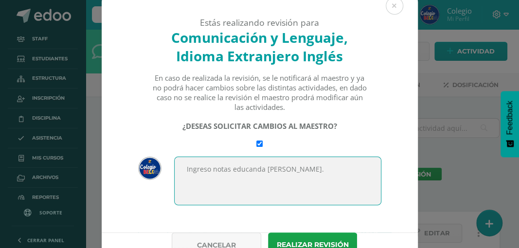
scroll to position [65, 0]
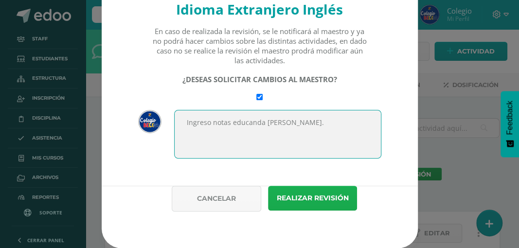
type textarea "Ingreso notas educanda Marlen Vanessa Perez Alvarez."
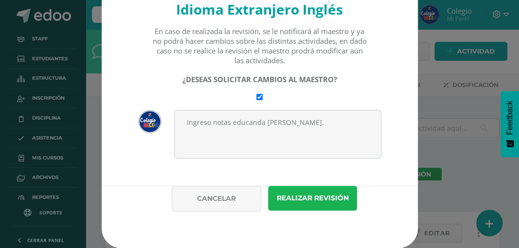
click at [306, 205] on button "Realizar revisión" at bounding box center [312, 198] width 89 height 25
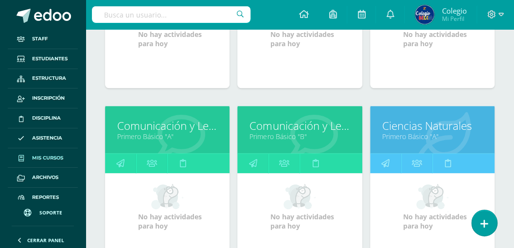
scroll to position [454, 0]
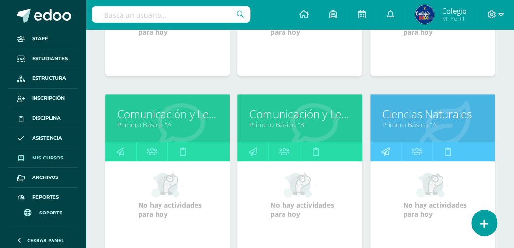
click at [387, 147] on icon at bounding box center [385, 151] width 8 height 19
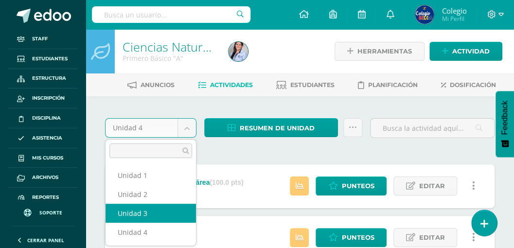
select select "Unidad 3"
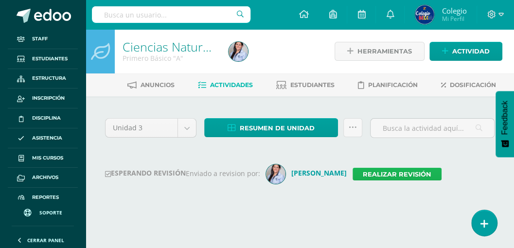
click at [371, 175] on link "Realizar revisión" at bounding box center [397, 174] width 89 height 13
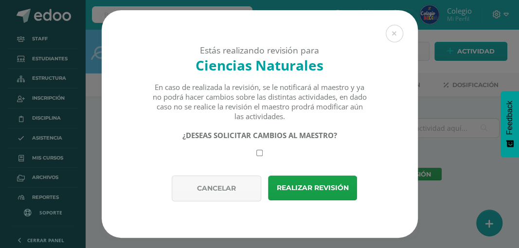
click at [258, 154] on input "checkbox" at bounding box center [259, 153] width 6 height 6
checkbox input "true"
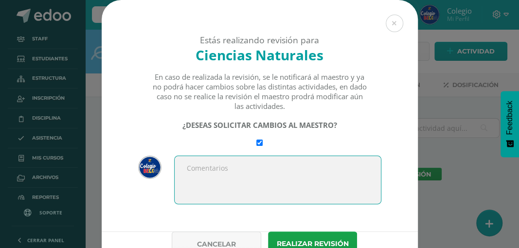
paste textarea "Ingreso notas educanda Marlen Vanessa Perez Alvarez."
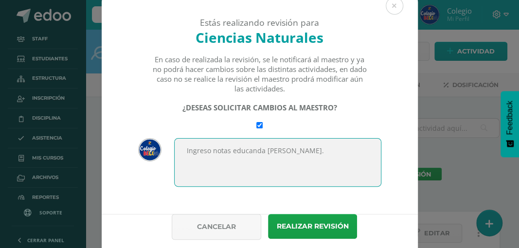
scroll to position [32, 0]
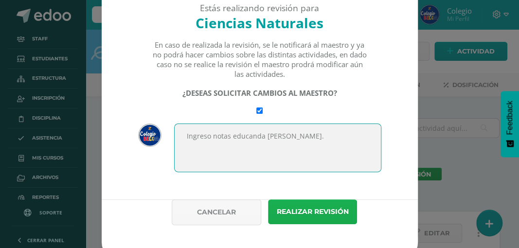
type textarea "Ingreso notas educanda Marlen Vanessa Perez Alvarez."
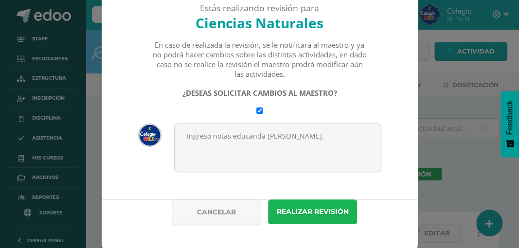
click at [286, 205] on button "Realizar revisión" at bounding box center [312, 211] width 89 height 25
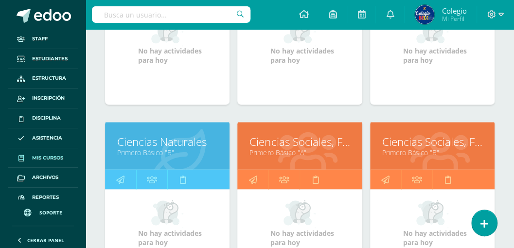
scroll to position [616, 0]
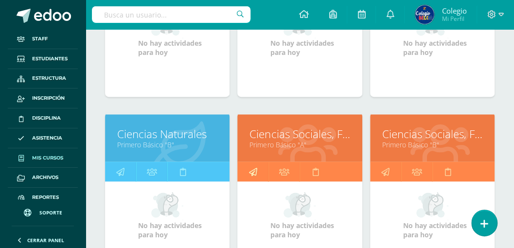
click at [253, 167] on icon at bounding box center [253, 171] width 8 height 19
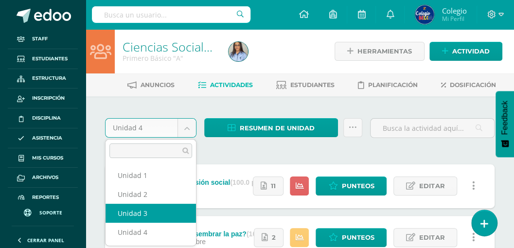
select select "Unidad 3"
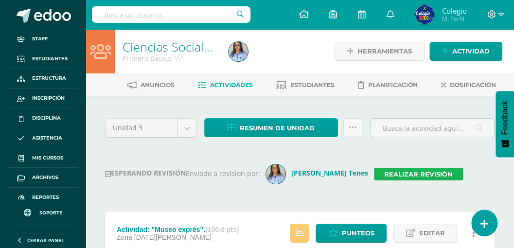
click at [374, 171] on link "Realizar revisión" at bounding box center [418, 174] width 89 height 13
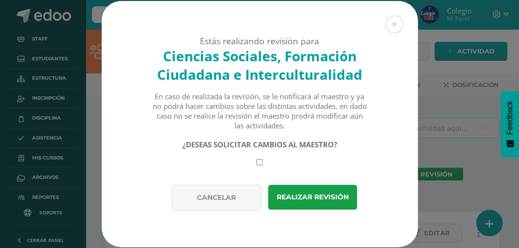
click at [260, 165] on input "checkbox" at bounding box center [259, 162] width 6 height 6
checkbox input "true"
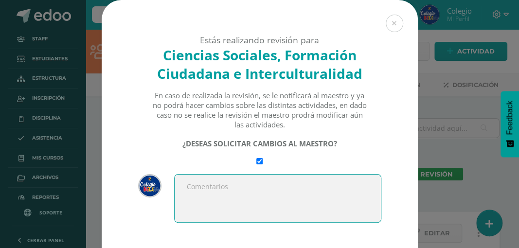
paste textarea "Ingreso notas educanda Marlen Vanessa Perez Alvarez."
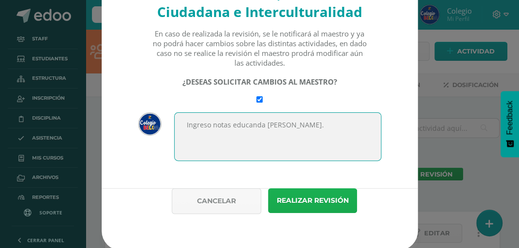
scroll to position [66, 0]
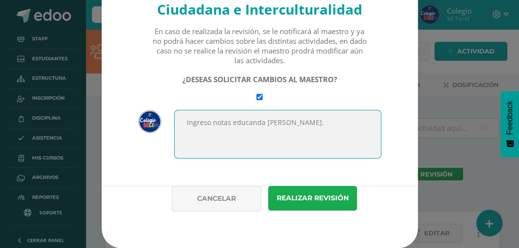
type textarea "Ingreso notas educanda [PERSON_NAME]."
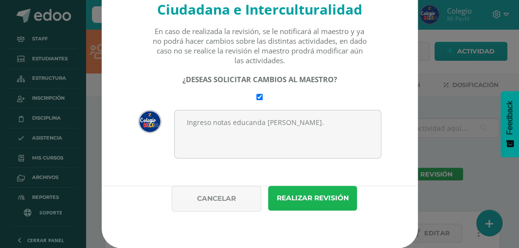
click at [291, 199] on button "Realizar revisión" at bounding box center [312, 198] width 89 height 25
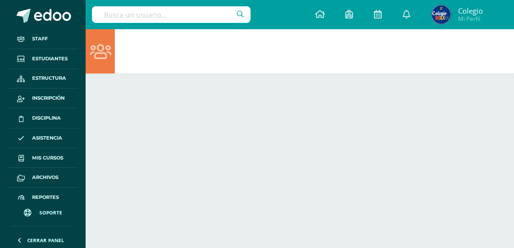
select select "Unidad 3"
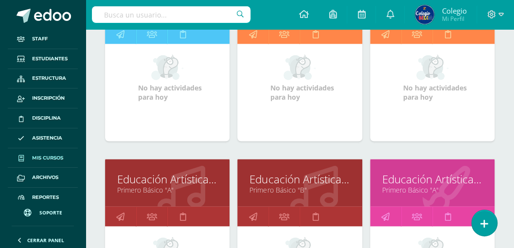
scroll to position [765, 0]
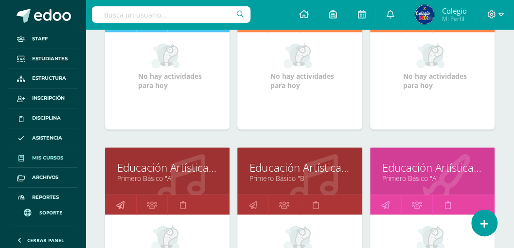
click at [121, 200] on icon at bounding box center [120, 204] width 8 height 19
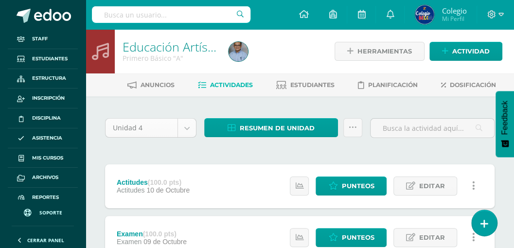
click at [185, 123] on body "Staff Estudiantes Estructura Inscripción Disciplina Asistencia Mis cursos Archi…" at bounding box center [257, 239] width 514 height 479
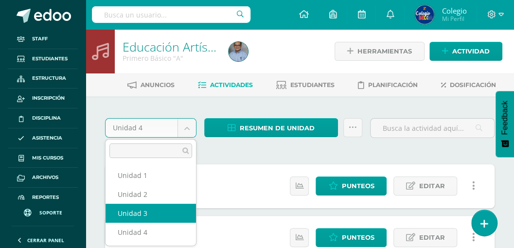
select select "Unidad 3"
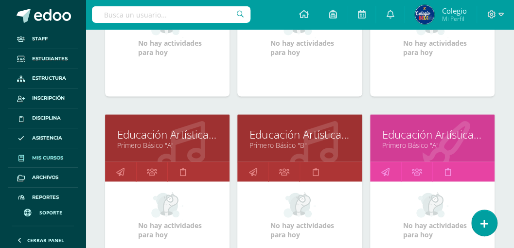
scroll to position [830, 0]
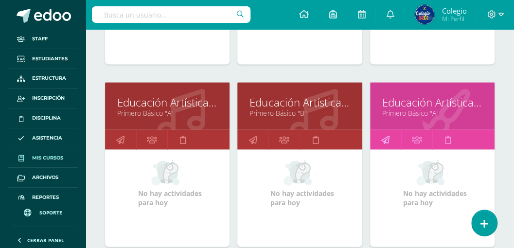
click at [385, 136] on icon at bounding box center [385, 139] width 8 height 19
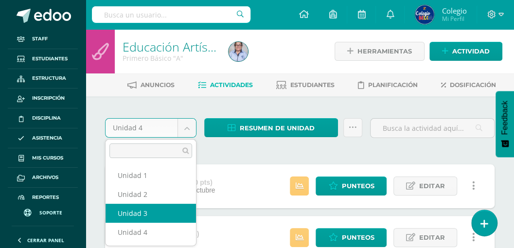
drag, startPoint x: 150, startPoint y: 211, endPoint x: 165, endPoint y: 198, distance: 20.4
select select "Unidad 3"
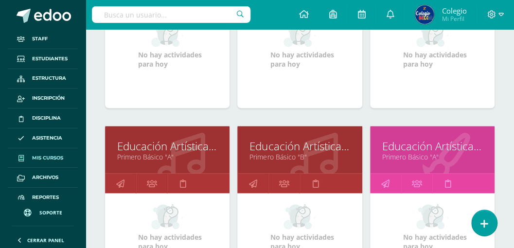
scroll to position [798, 0]
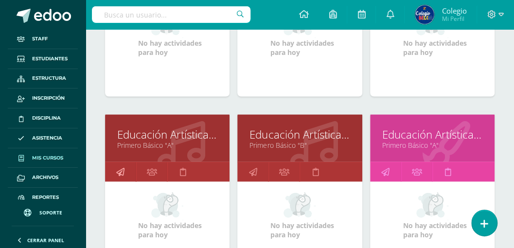
click at [120, 168] on icon at bounding box center [120, 171] width 8 height 19
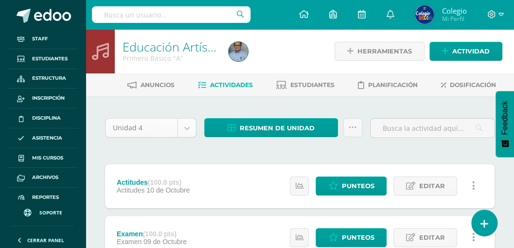
click at [191, 126] on body "Staff Estudiantes Estructura Inscripción Disciplina Asistencia Mis cursos Archi…" at bounding box center [257, 239] width 514 height 479
select select "Unidad 3"
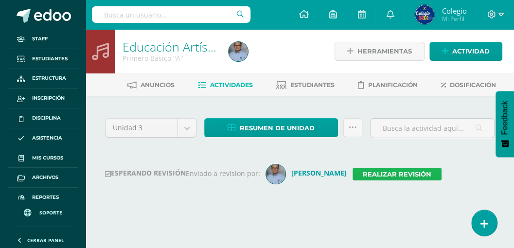
click at [357, 173] on link "Realizar revisión" at bounding box center [397, 174] width 89 height 13
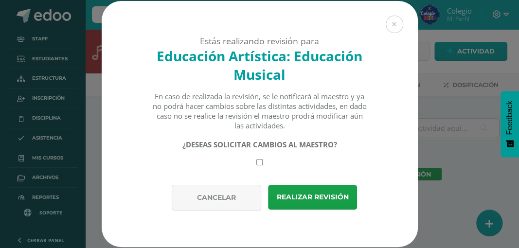
click at [259, 163] on input "checkbox" at bounding box center [259, 162] width 6 height 6
checkbox input "true"
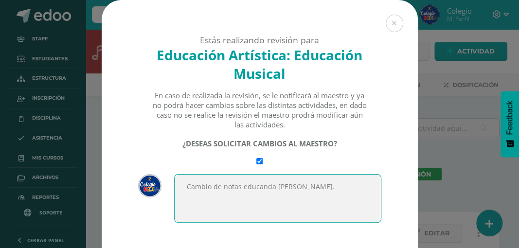
drag, startPoint x: 185, startPoint y: 187, endPoint x: 212, endPoint y: 196, distance: 28.1
click at [212, 196] on textarea "Cambio de notas educanda [PERSON_NAME]." at bounding box center [277, 198] width 207 height 49
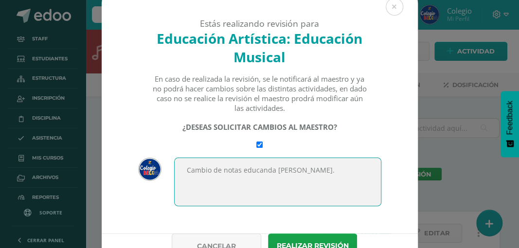
scroll to position [32, 0]
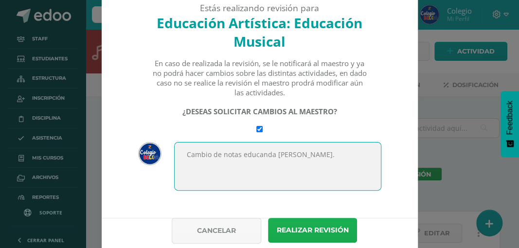
type textarea "Cambio de notas educanda [PERSON_NAME]."
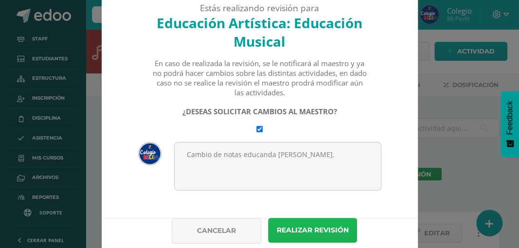
click at [300, 232] on button "Realizar revisión" at bounding box center [312, 230] width 89 height 25
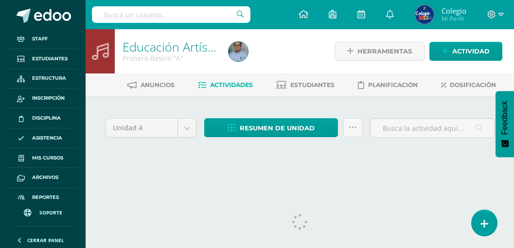
select select "Unidad 3"
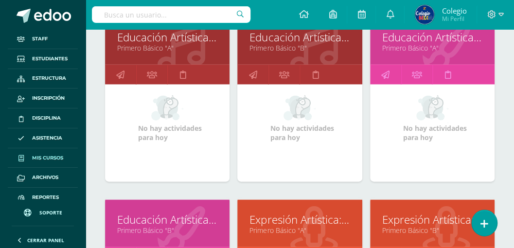
scroll to position [960, 0]
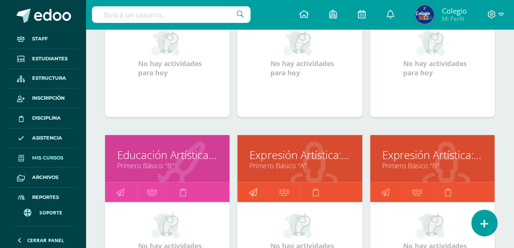
click at [253, 187] on icon at bounding box center [253, 192] width 8 height 19
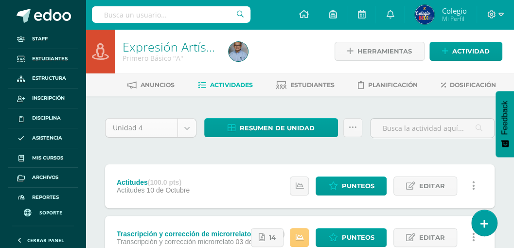
click at [186, 131] on body "Staff Estudiantes Estructura Inscripción Disciplina Asistencia Mis cursos Archi…" at bounding box center [257, 239] width 514 height 479
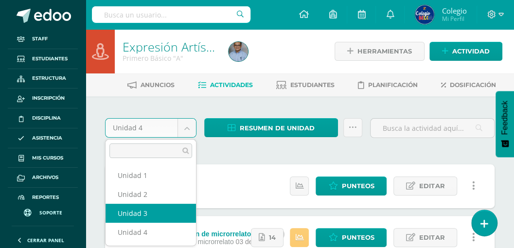
select select "Unidad 3"
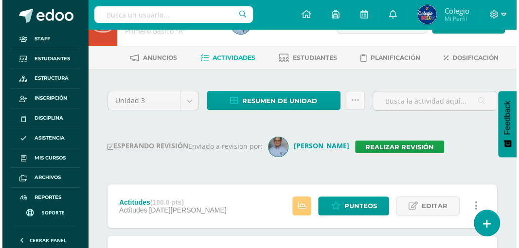
scroll to position [65, 0]
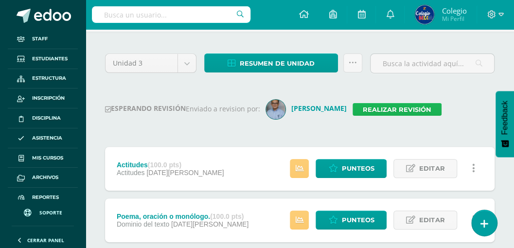
click at [371, 107] on link "Realizar revisión" at bounding box center [397, 109] width 89 height 13
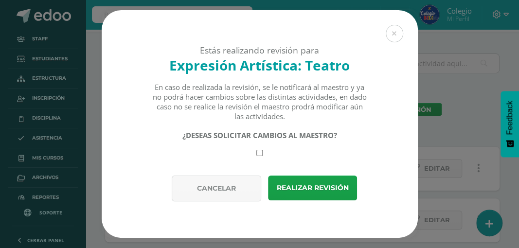
click at [258, 154] on input "checkbox" at bounding box center [259, 153] width 6 height 6
checkbox input "true"
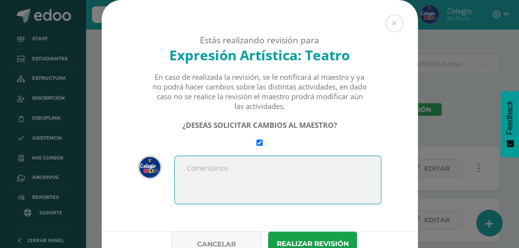
paste textarea "Cambio de notas educanda [PERSON_NAME]."
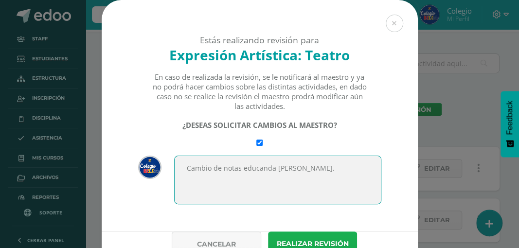
type textarea "Cambio de notas educanda [PERSON_NAME]."
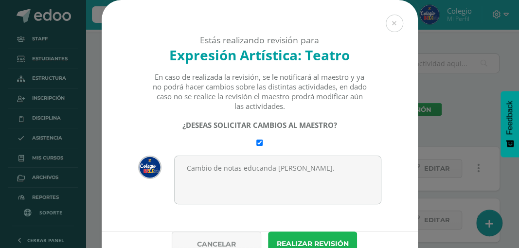
click at [292, 234] on button "Realizar revisión" at bounding box center [312, 244] width 89 height 25
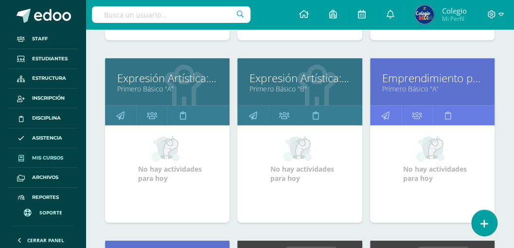
scroll to position [1316, 0]
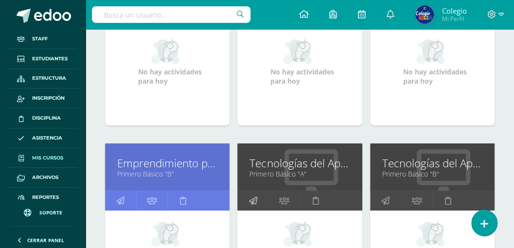
click at [248, 196] on link at bounding box center [252, 200] width 31 height 19
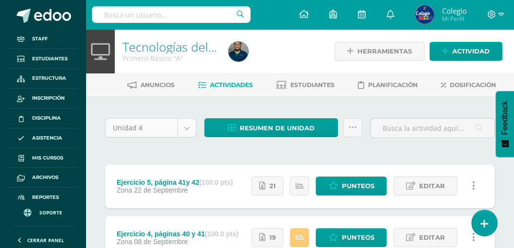
click at [180, 125] on body "Staff Estudiantes Estructura Inscripción Disciplina Asistencia Mis cursos Archi…" at bounding box center [257, 239] width 514 height 479
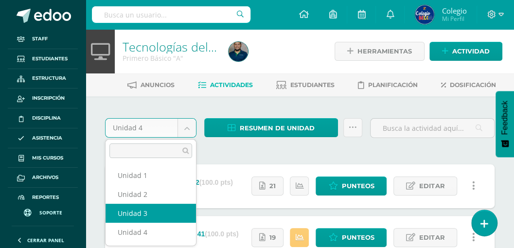
select select "Unidad 3"
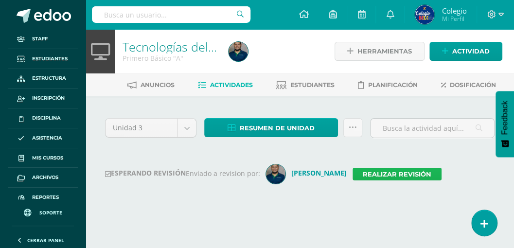
click at [353, 177] on link "Realizar revisión" at bounding box center [397, 174] width 89 height 13
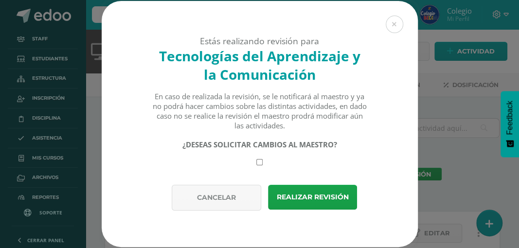
click at [259, 161] on input "checkbox" at bounding box center [259, 162] width 6 height 6
checkbox input "true"
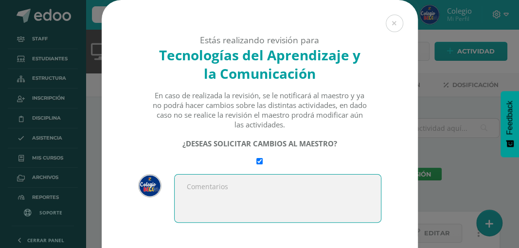
paste textarea "Cambio de notas educanda Marlen Vanessa Perez Alvarez."
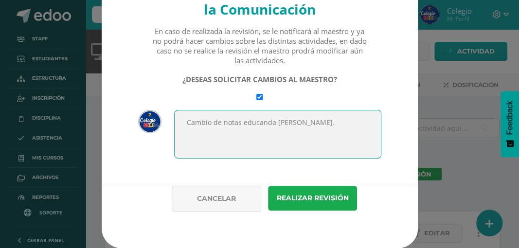
type textarea "Cambio de notas educanda [PERSON_NAME]."
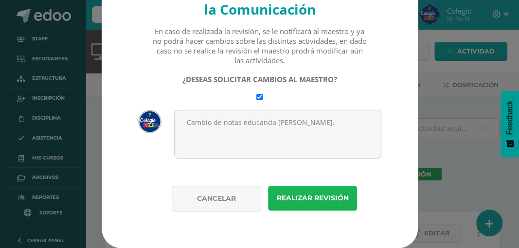
click at [287, 199] on button "Realizar revisión" at bounding box center [312, 198] width 89 height 25
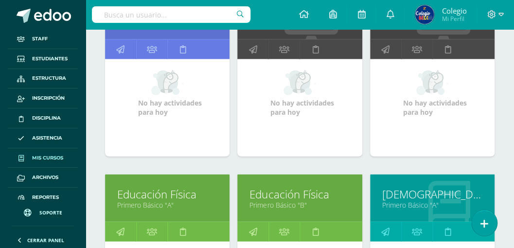
scroll to position [992, 0]
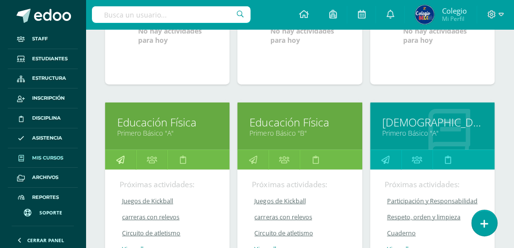
click at [120, 155] on icon at bounding box center [120, 159] width 8 height 19
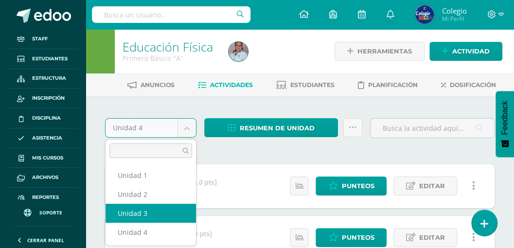
select select "Unidad 3"
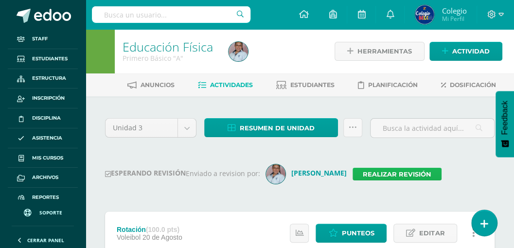
click at [372, 174] on link "Realizar revisión" at bounding box center [397, 174] width 89 height 13
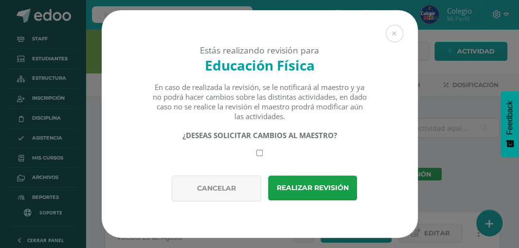
click at [262, 155] on input "checkbox" at bounding box center [259, 153] width 6 height 6
checkbox input "true"
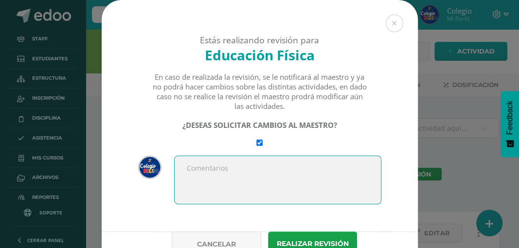
paste textarea "Cambio de notas educanda [PERSON_NAME]."
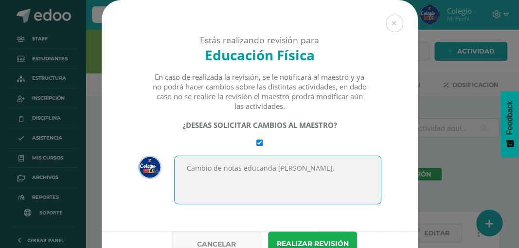
type textarea "Cambio de notas educanda Marlen Vanessa Perez Alvarez."
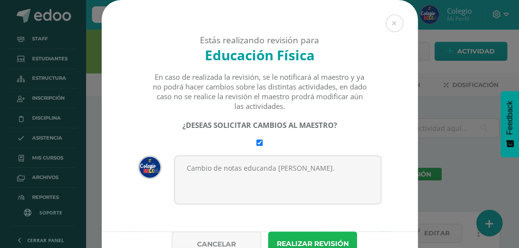
click at [287, 241] on button "Realizar revisión" at bounding box center [312, 244] width 89 height 25
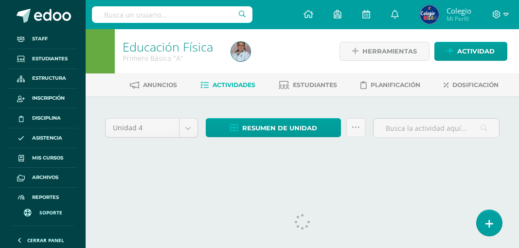
select select "Unidad 3"
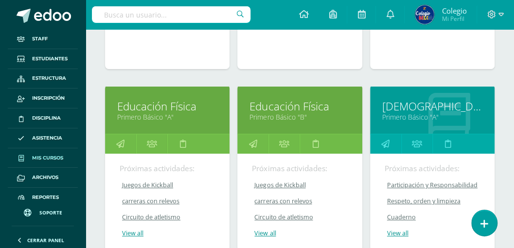
scroll to position [1570, 0]
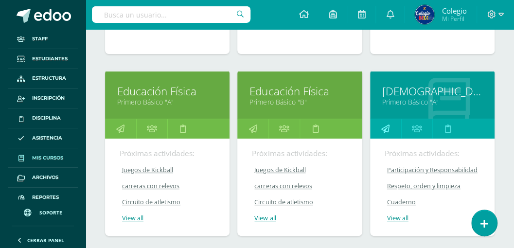
click at [383, 124] on icon at bounding box center [385, 128] width 8 height 19
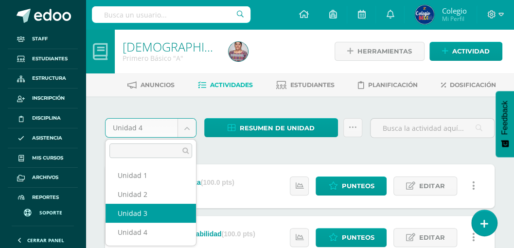
select select "Unidad 3"
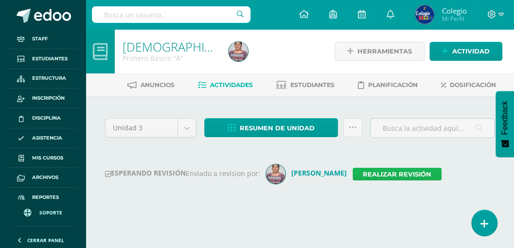
click at [372, 174] on link "Realizar revisión" at bounding box center [397, 174] width 89 height 13
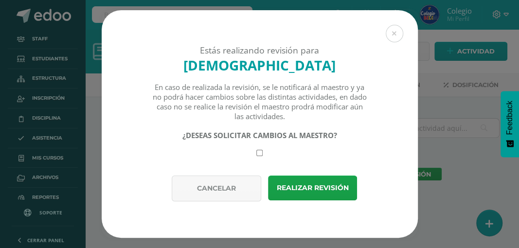
click at [259, 156] on input "checkbox" at bounding box center [259, 153] width 6 height 6
checkbox input "true"
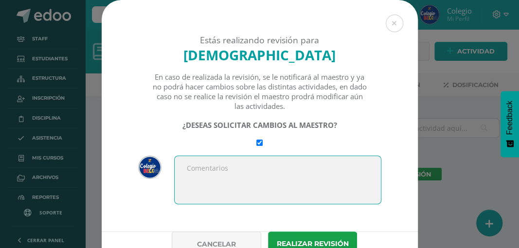
paste textarea "Cambio de notas educanda Marlen Vanessa Perez Alvarez."
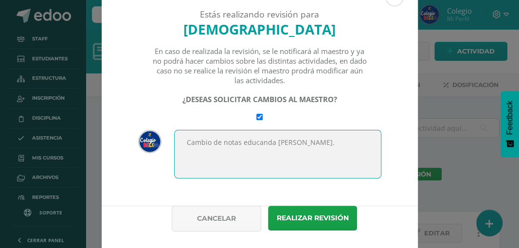
scroll to position [32, 0]
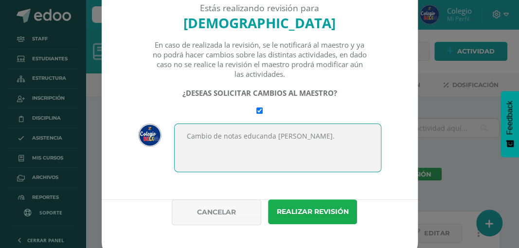
type textarea "Cambio de notas educanda Marlen Vanessa Perez Alvarez."
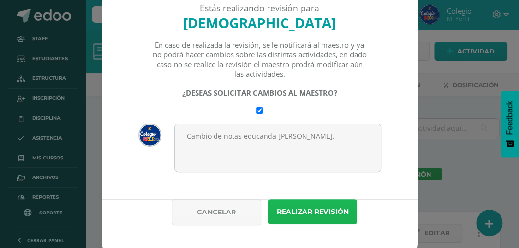
click at [288, 208] on button "Realizar revisión" at bounding box center [312, 211] width 89 height 25
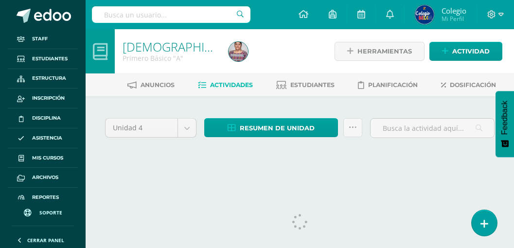
select select "Unidad 3"
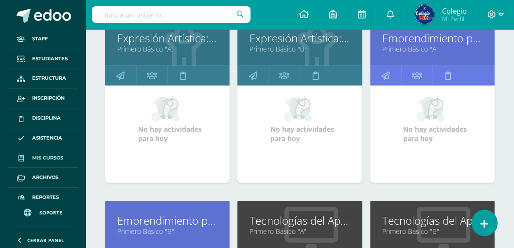
scroll to position [1213, 0]
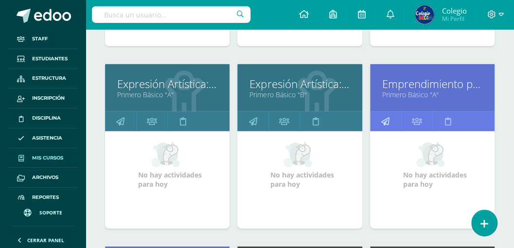
click at [384, 116] on icon at bounding box center [385, 121] width 8 height 19
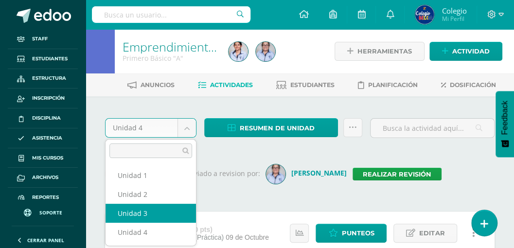
select select "Unidad 3"
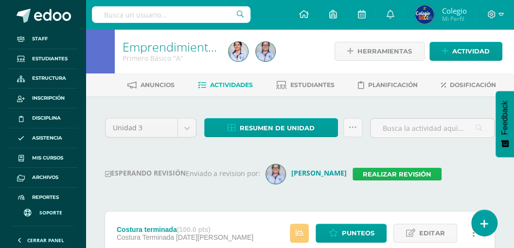
click at [362, 172] on link "Realizar revisión" at bounding box center [397, 174] width 89 height 13
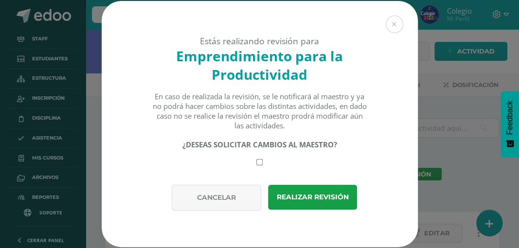
click at [259, 163] on input "checkbox" at bounding box center [259, 162] width 6 height 6
checkbox input "true"
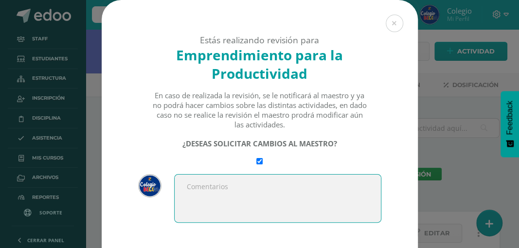
paste textarea "Cambio de notas educanda Marlen Vanessa Perez Alvarez."
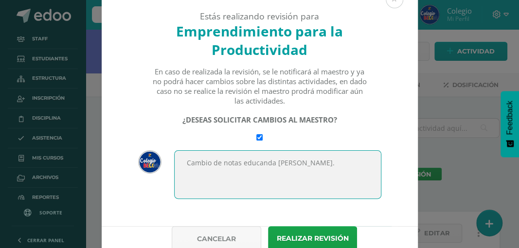
scroll to position [65, 0]
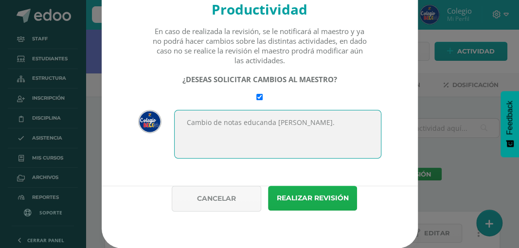
type textarea "Cambio de notas educanda Marlen Vanessa Perez Alvarez."
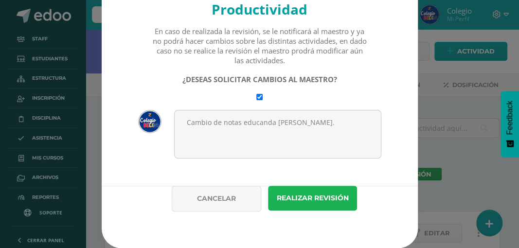
click at [293, 198] on button "Realizar revisión" at bounding box center [312, 198] width 89 height 25
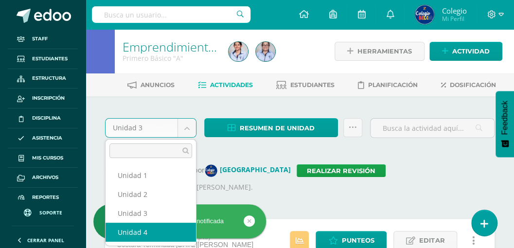
select select "Unidad 4"
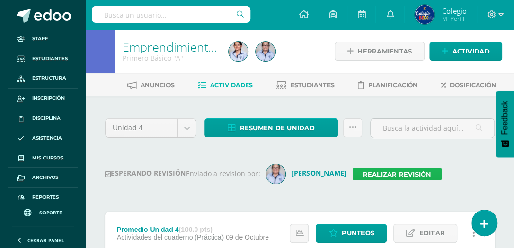
click at [372, 173] on link "Realizar revisión" at bounding box center [397, 174] width 89 height 13
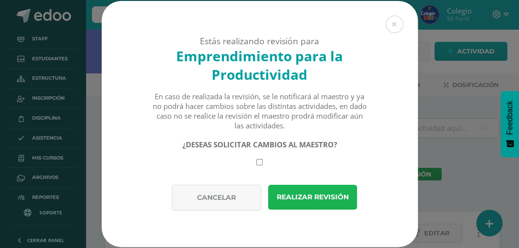
click at [311, 195] on button "Realizar revisión" at bounding box center [312, 197] width 89 height 25
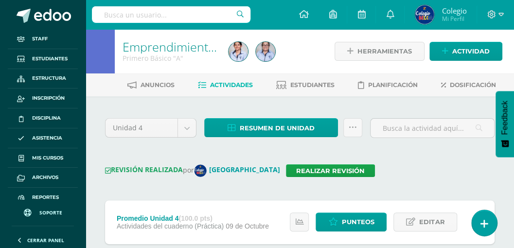
click at [161, 47] on link "Emprendimiento para la Productividad" at bounding box center [230, 46] width 214 height 17
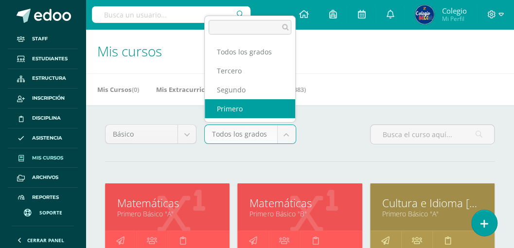
select select "92"
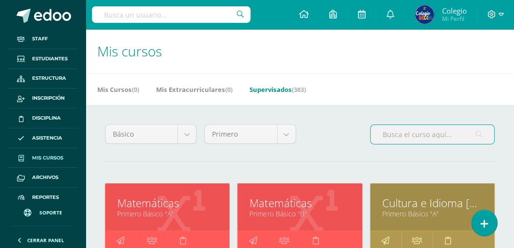
click at [382, 130] on input "text" at bounding box center [433, 134] width 124 height 19
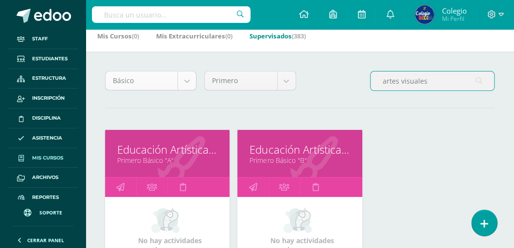
scroll to position [65, 0]
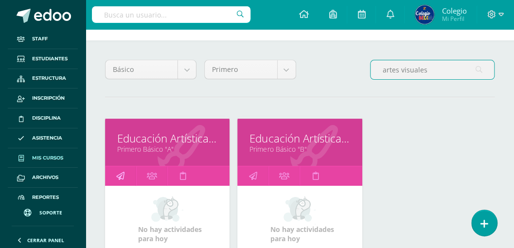
type input "artes visuales"
click at [121, 175] on icon at bounding box center [120, 175] width 8 height 19
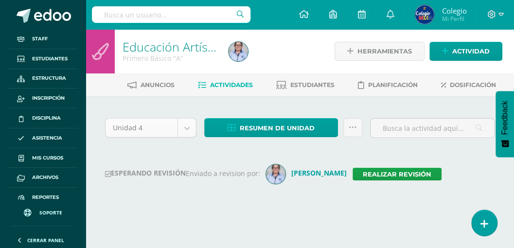
click at [187, 127] on body "Staff Estudiantes Estructura Inscripción Disciplina Asistencia Mis cursos Archi…" at bounding box center [257, 115] width 514 height 231
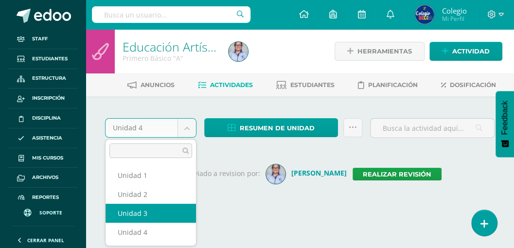
select select "Unidad 3"
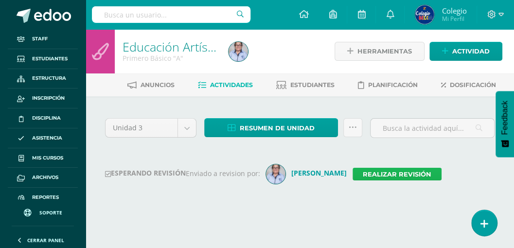
click at [356, 174] on link "Realizar revisión" at bounding box center [397, 174] width 89 height 13
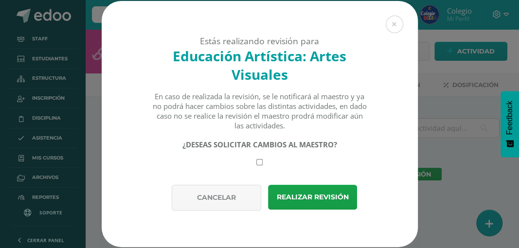
click at [257, 163] on input "checkbox" at bounding box center [259, 162] width 6 height 6
checkbox input "true"
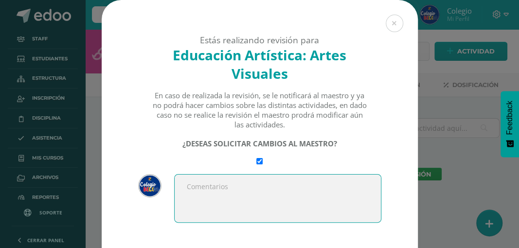
paste textarea "C"
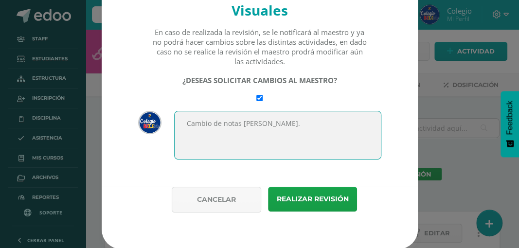
scroll to position [66, 0]
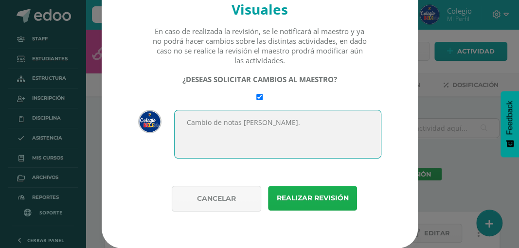
type textarea "Cambio de notas Marlen Vanessa Perez Alvarez."
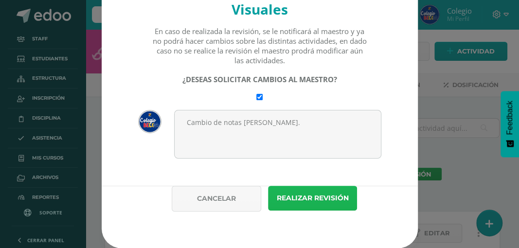
click at [294, 195] on button "Realizar revisión" at bounding box center [312, 198] width 89 height 25
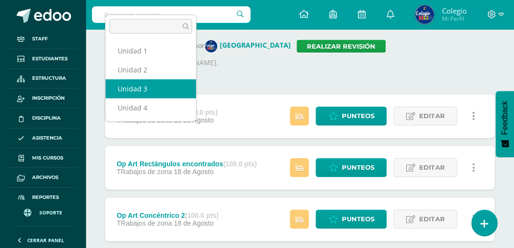
scroll to position [129, 0]
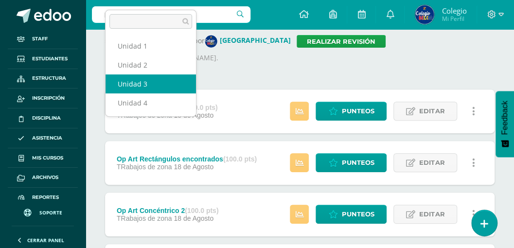
click at [242, 71] on body "Revisión guardada y notificada Staff Estudiantes Estructura Inscripción Discipl…" at bounding box center [257, 241] width 514 height 740
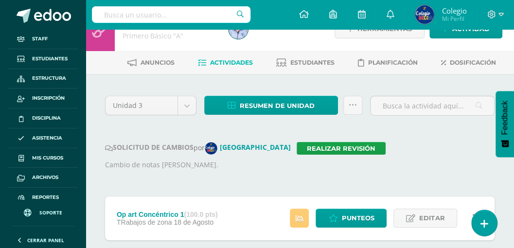
scroll to position [0, 0]
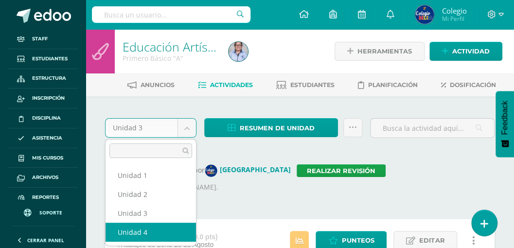
select select "Unidad 4"
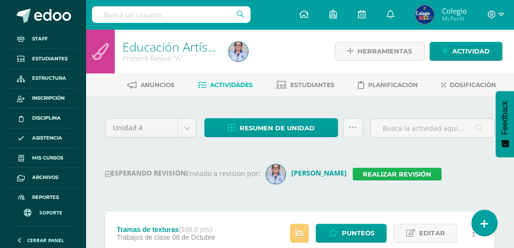
click at [362, 172] on link "Realizar revisión" at bounding box center [397, 174] width 89 height 13
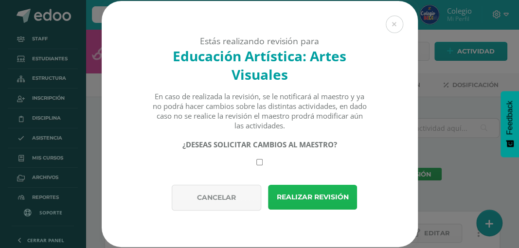
click at [312, 196] on button "Realizar revisión" at bounding box center [312, 197] width 89 height 25
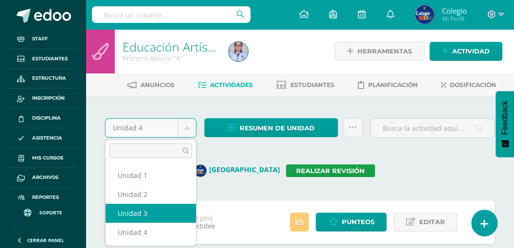
select select "Unidad 3"
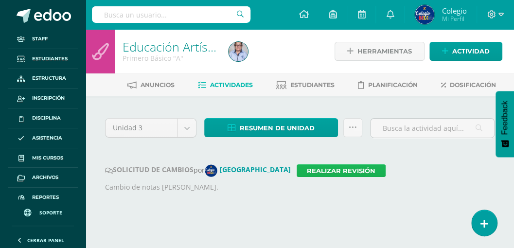
click at [297, 170] on link "Realizar revisión" at bounding box center [341, 170] width 89 height 13
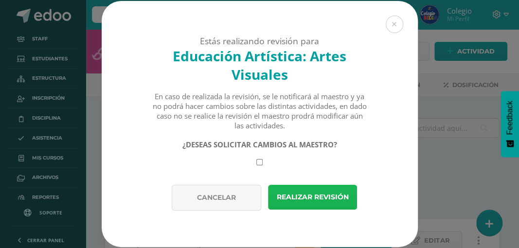
click at [293, 198] on button "Realizar revisión" at bounding box center [312, 197] width 89 height 25
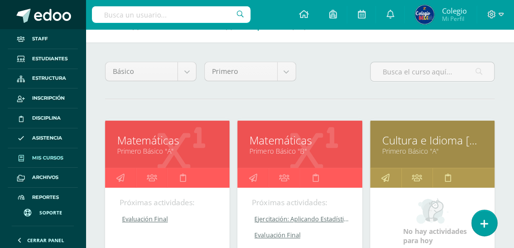
scroll to position [65, 0]
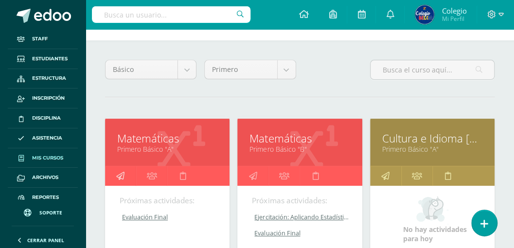
click at [120, 174] on icon at bounding box center [120, 175] width 8 height 19
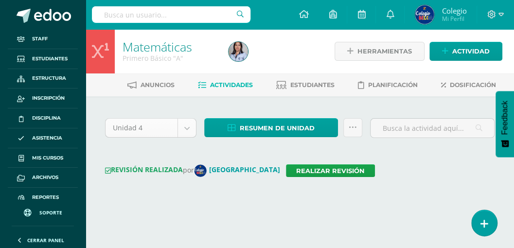
click at [182, 128] on body "Staff Estudiantes Estructura Inscripción Disciplina Asistencia Mis cursos Archi…" at bounding box center [257, 110] width 514 height 220
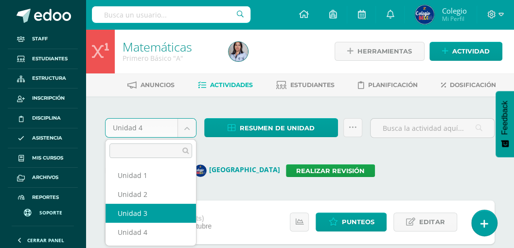
select select "Unidad 3"
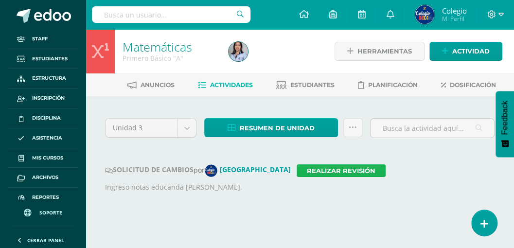
click at [297, 167] on link "Realizar revisión" at bounding box center [341, 170] width 89 height 13
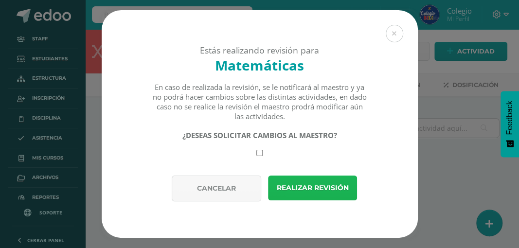
click at [290, 193] on button "Realizar revisión" at bounding box center [312, 188] width 89 height 25
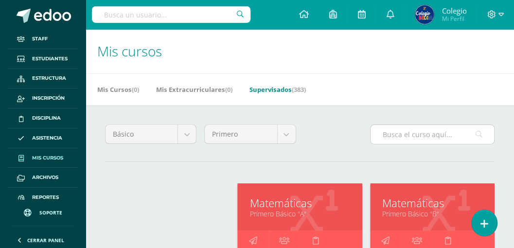
click at [430, 138] on input "text" at bounding box center [433, 134] width 124 height 19
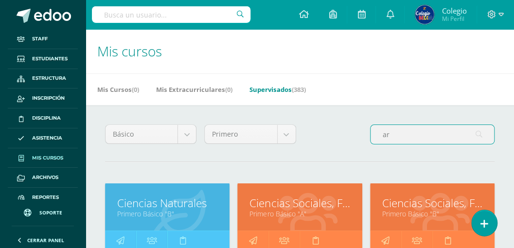
type input "a"
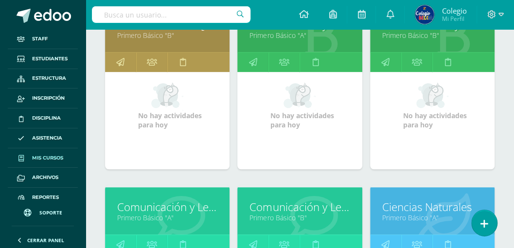
scroll to position [389, 0]
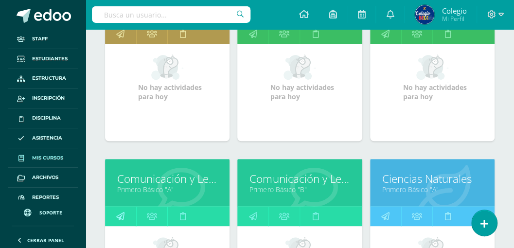
click at [121, 216] on icon at bounding box center [120, 216] width 8 height 19
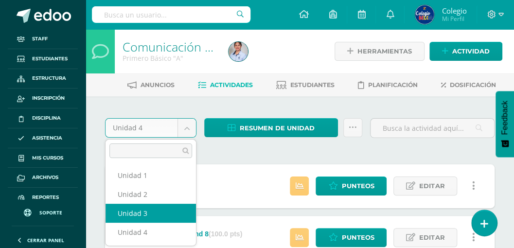
select select "Unidad 3"
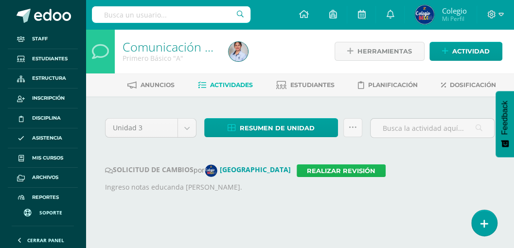
click at [313, 169] on link "Realizar revisión" at bounding box center [341, 170] width 89 height 13
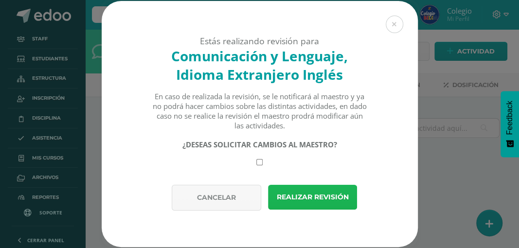
click at [300, 198] on button "Realizar revisión" at bounding box center [312, 197] width 89 height 25
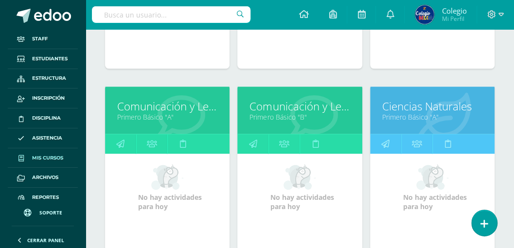
scroll to position [473, 0]
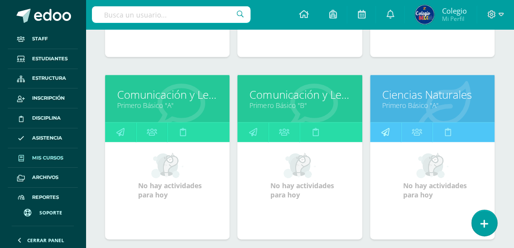
drag, startPoint x: 384, startPoint y: 129, endPoint x: 381, endPoint y: 125, distance: 5.3
click at [384, 129] on icon at bounding box center [385, 132] width 8 height 19
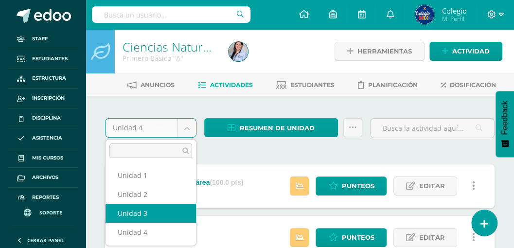
select select "Unidad 3"
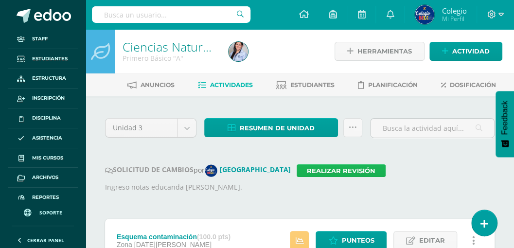
click at [297, 169] on link "Realizar revisión" at bounding box center [341, 170] width 89 height 13
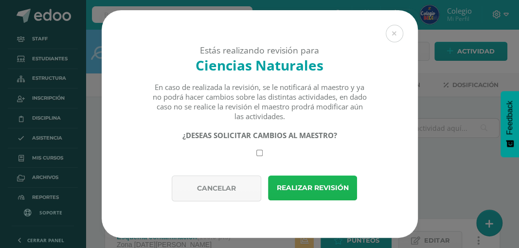
drag, startPoint x: 297, startPoint y: 186, endPoint x: 297, endPoint y: 181, distance: 4.9
click at [298, 186] on button "Realizar revisión" at bounding box center [312, 188] width 89 height 25
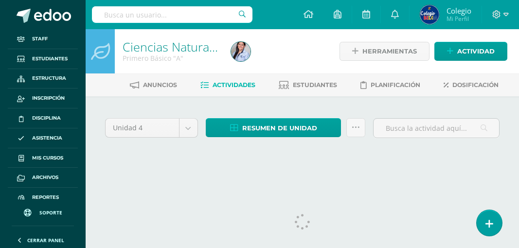
select select "Unidad 3"
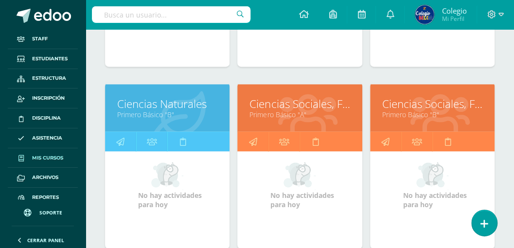
scroll to position [648, 0]
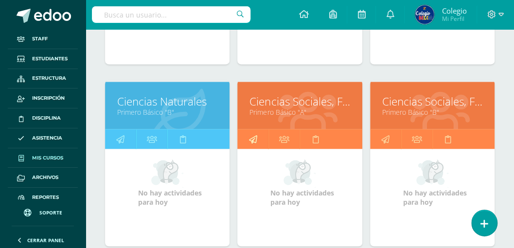
click at [251, 135] on icon at bounding box center [253, 138] width 8 height 19
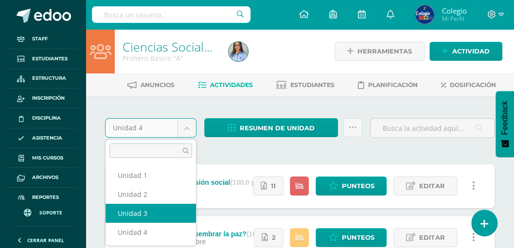
select select "Unidad 3"
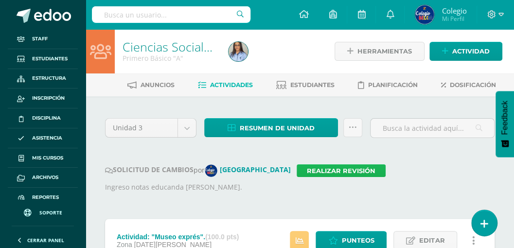
click at [297, 171] on link "Realizar revisión" at bounding box center [341, 170] width 89 height 13
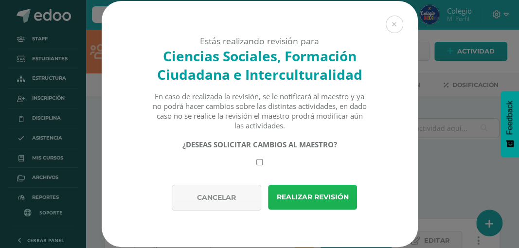
click at [300, 196] on button "Realizar revisión" at bounding box center [312, 197] width 89 height 25
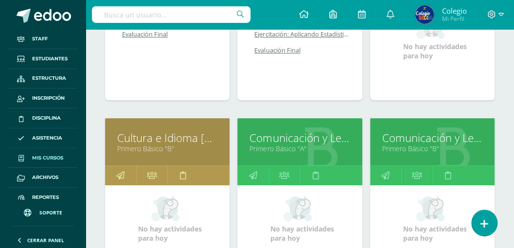
scroll to position [259, 0]
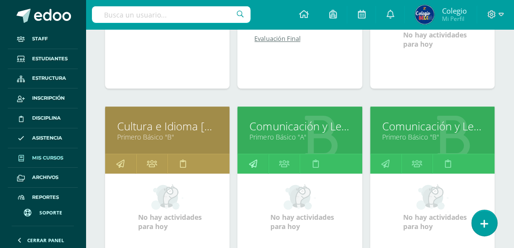
click at [252, 162] on icon at bounding box center [253, 163] width 8 height 19
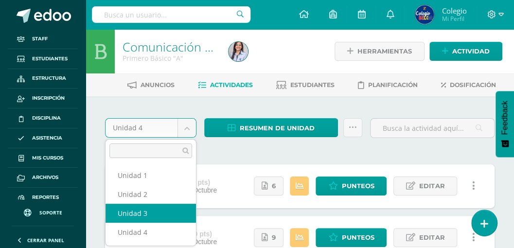
select select "Unidad 3"
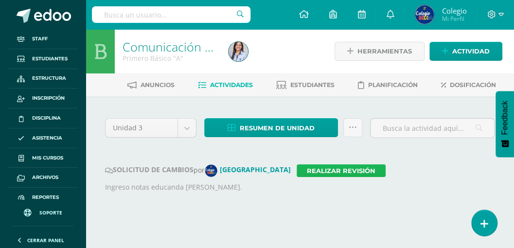
click at [302, 170] on link "Realizar revisión" at bounding box center [341, 170] width 89 height 13
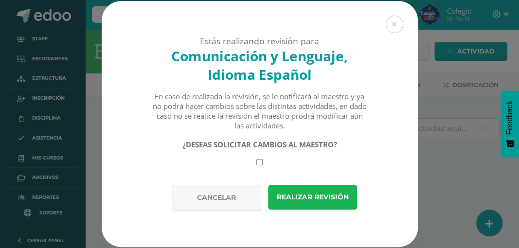
click at [306, 197] on button "Realizar revisión" at bounding box center [312, 197] width 89 height 25
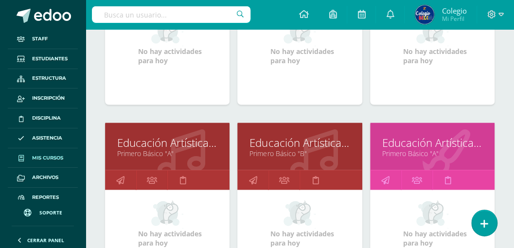
scroll to position [798, 0]
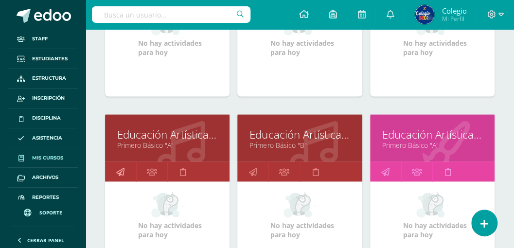
click at [120, 171] on icon at bounding box center [120, 171] width 8 height 19
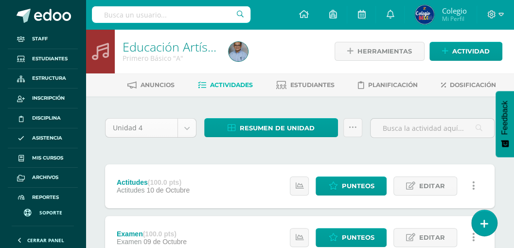
click at [186, 129] on body "Staff Estudiantes Estructura Inscripción Disciplina Asistencia Mis cursos Archi…" at bounding box center [257, 239] width 514 height 479
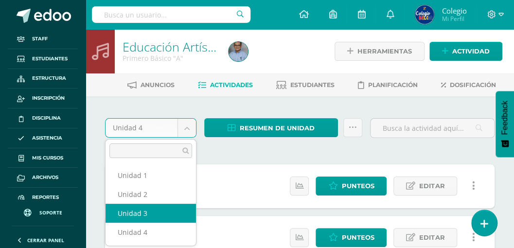
select select "Unidad 3"
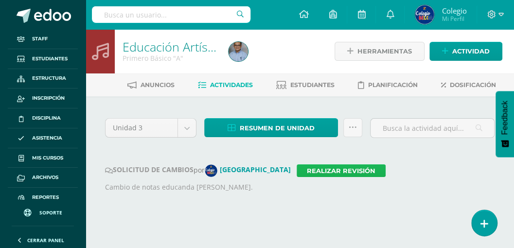
click at [297, 169] on link "Realizar revisión" at bounding box center [341, 170] width 89 height 13
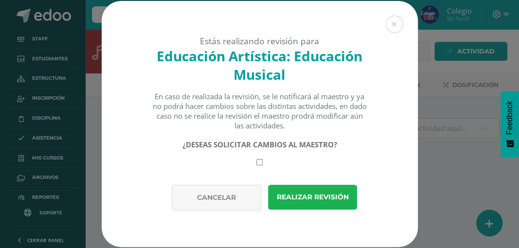
click at [288, 194] on button "Realizar revisión" at bounding box center [312, 197] width 89 height 25
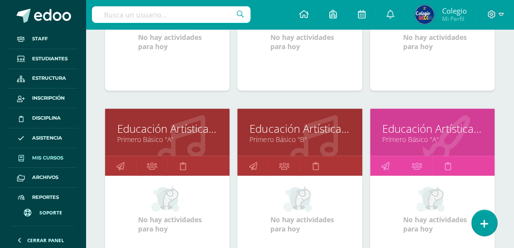
scroll to position [843, 0]
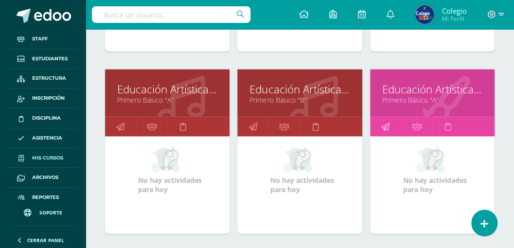
click at [383, 123] on icon at bounding box center [385, 126] width 8 height 19
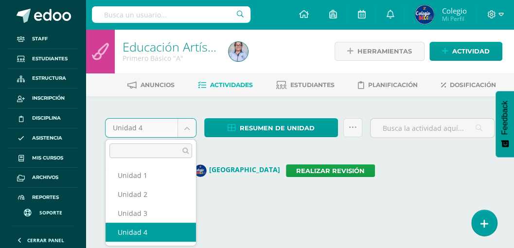
click at [184, 127] on body "Staff Estudiantes Estructura Inscripción Disciplina Asistencia Mis cursos Archi…" at bounding box center [257, 110] width 514 height 220
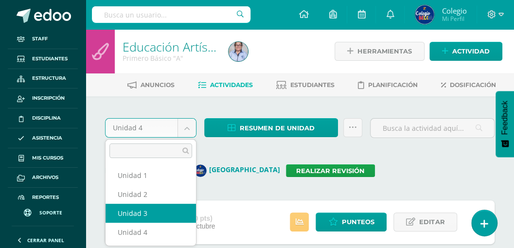
select select "Unidad 3"
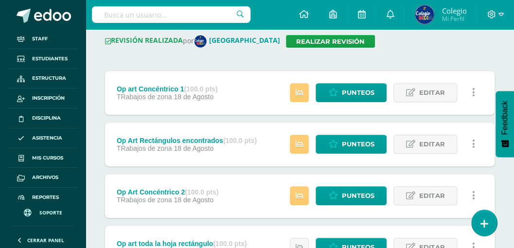
scroll to position [97, 0]
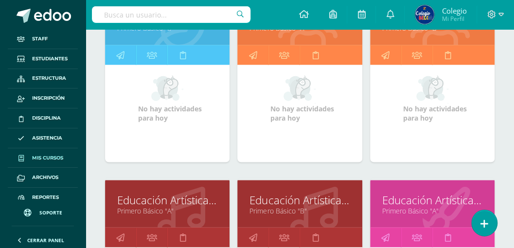
scroll to position [765, 0]
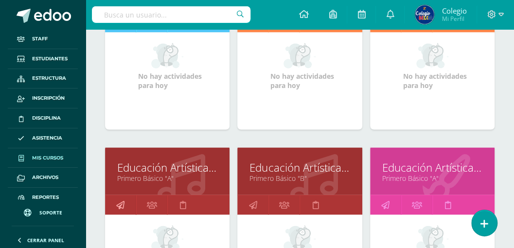
click at [120, 202] on icon at bounding box center [120, 204] width 8 height 19
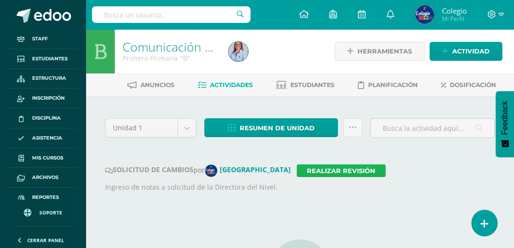
click at [297, 171] on link "Realizar revisión" at bounding box center [341, 170] width 89 height 13
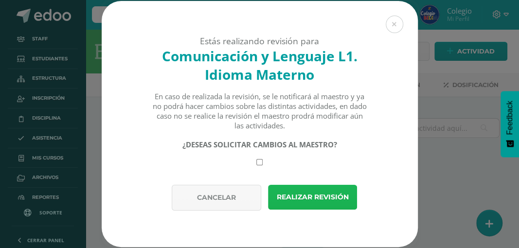
click at [286, 196] on button "Realizar revisión" at bounding box center [312, 197] width 89 height 25
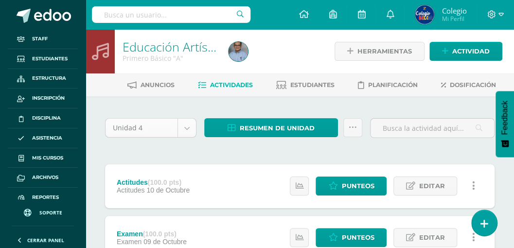
click at [184, 126] on body "Staff Estudiantes Estructura Inscripción Disciplina Asistencia Mis cursos Archi…" at bounding box center [257, 239] width 514 height 479
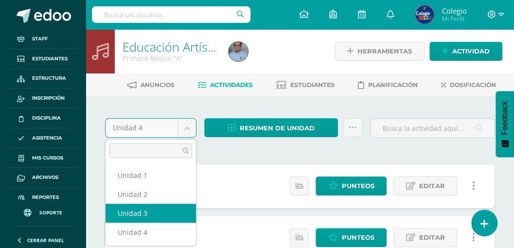
select select "Unidad 3"
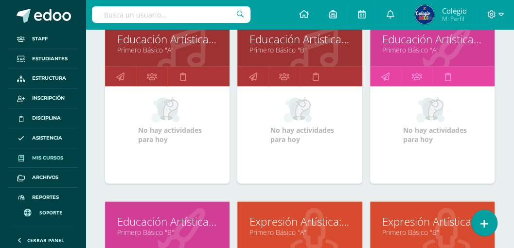
scroll to position [960, 0]
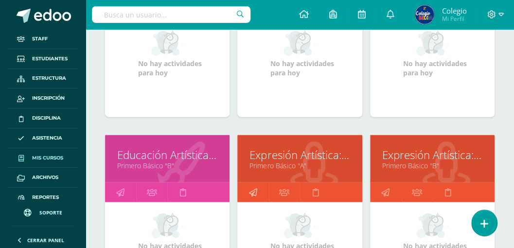
click at [253, 189] on icon at bounding box center [253, 192] width 8 height 19
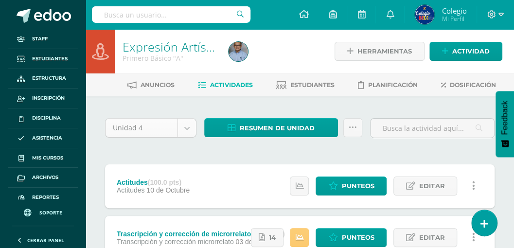
click at [186, 125] on body "Staff Estudiantes Estructura Inscripción Disciplina Asistencia Mis cursos Archi…" at bounding box center [257, 239] width 514 height 479
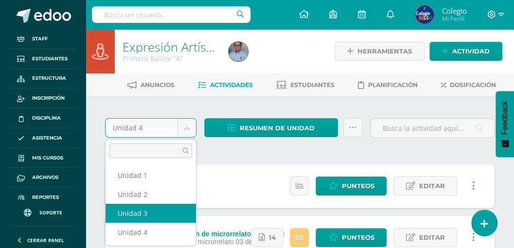
select select "Unidad 3"
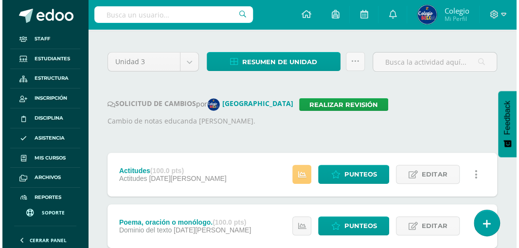
scroll to position [97, 0]
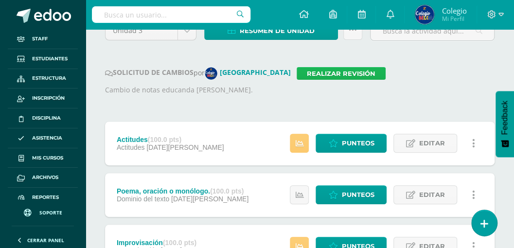
click at [309, 75] on link "Realizar revisión" at bounding box center [341, 73] width 89 height 13
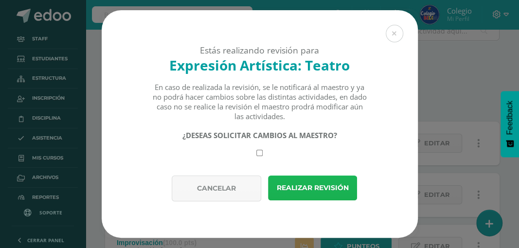
click at [303, 189] on button "Realizar revisión" at bounding box center [312, 188] width 89 height 25
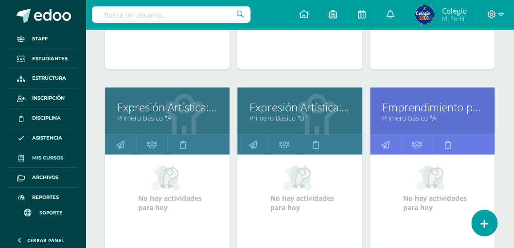
scroll to position [1187, 0]
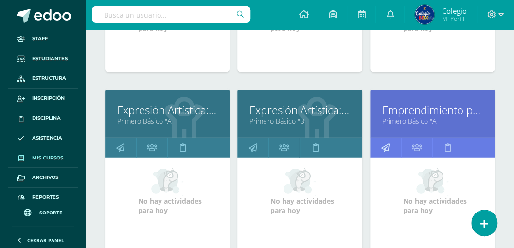
click at [386, 141] on icon at bounding box center [385, 147] width 8 height 19
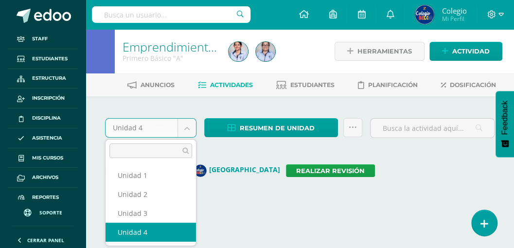
click at [187, 128] on body "Staff Estudiantes Estructura Inscripción Disciplina Asistencia Mis cursos Archi…" at bounding box center [257, 110] width 514 height 220
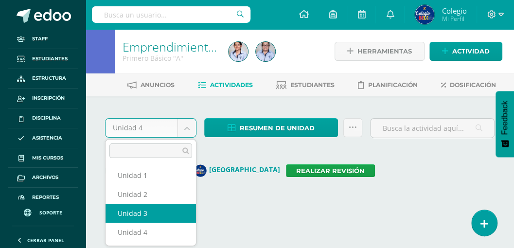
select select "Unidad 3"
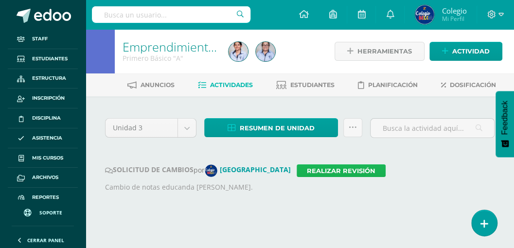
click at [304, 171] on link "Realizar revisión" at bounding box center [341, 170] width 89 height 13
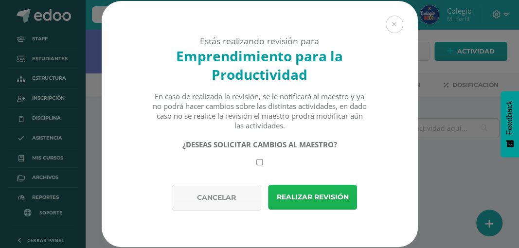
click at [292, 200] on button "Realizar revisión" at bounding box center [312, 197] width 89 height 25
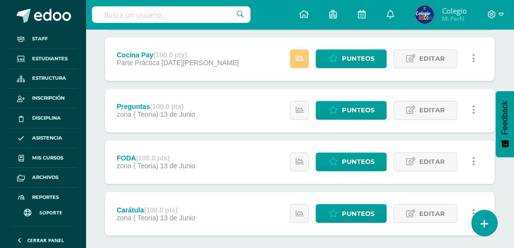
scroll to position [497, 0]
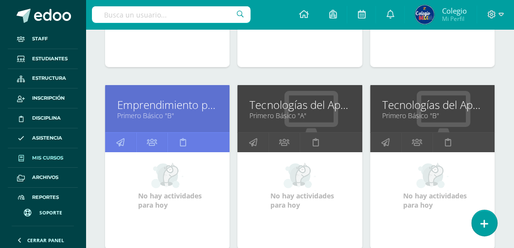
scroll to position [1375, 0]
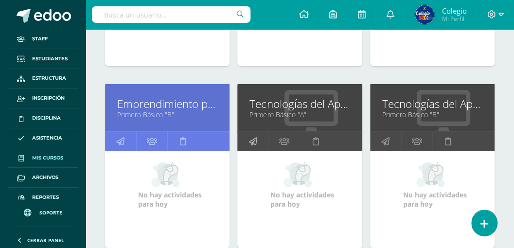
click at [246, 135] on link at bounding box center [252, 141] width 31 height 19
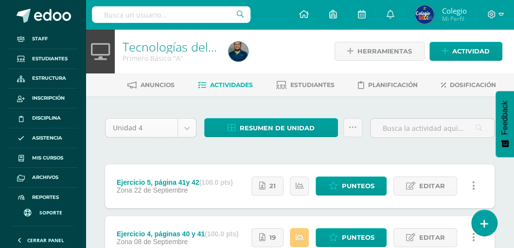
click at [184, 128] on body "Staff Estudiantes Estructura Inscripción Disciplina Asistencia Mis cursos Archi…" at bounding box center [257, 239] width 514 height 479
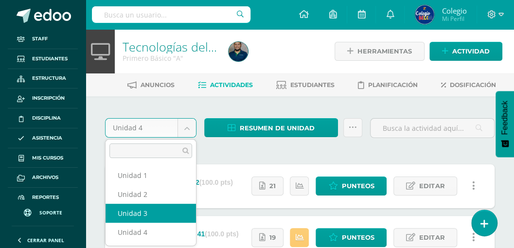
select select "Unidad 3"
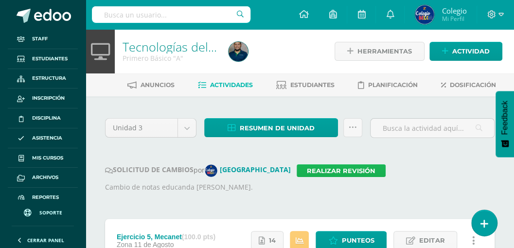
click at [305, 169] on link "Realizar revisión" at bounding box center [341, 170] width 89 height 13
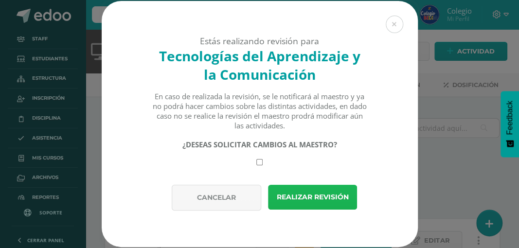
click at [313, 201] on button "Realizar revisión" at bounding box center [312, 197] width 89 height 25
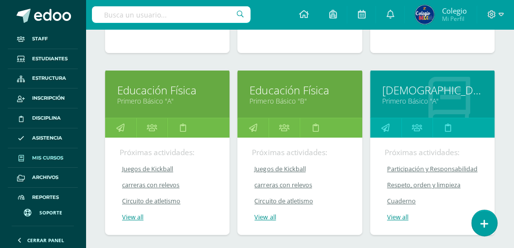
scroll to position [1576, 0]
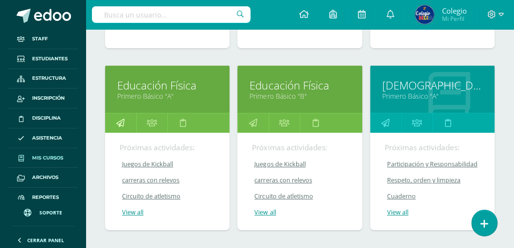
click at [120, 121] on icon at bounding box center [120, 122] width 8 height 19
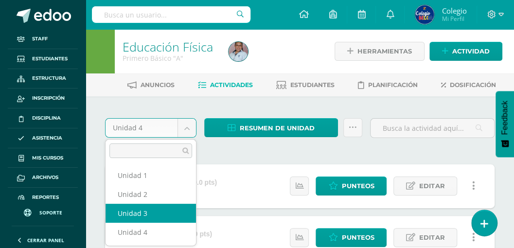
select select "Unidad 3"
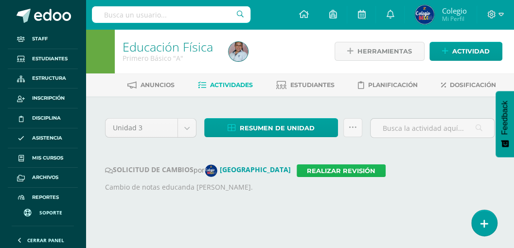
click at [297, 170] on link "Realizar revisión" at bounding box center [341, 170] width 89 height 13
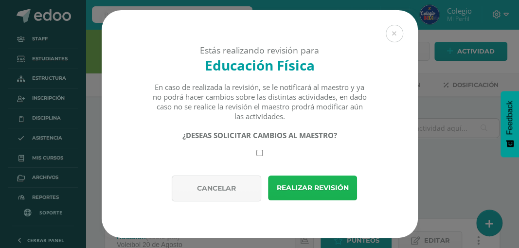
click at [292, 185] on button "Realizar revisión" at bounding box center [312, 188] width 89 height 25
